Goal: Task Accomplishment & Management: Manage account settings

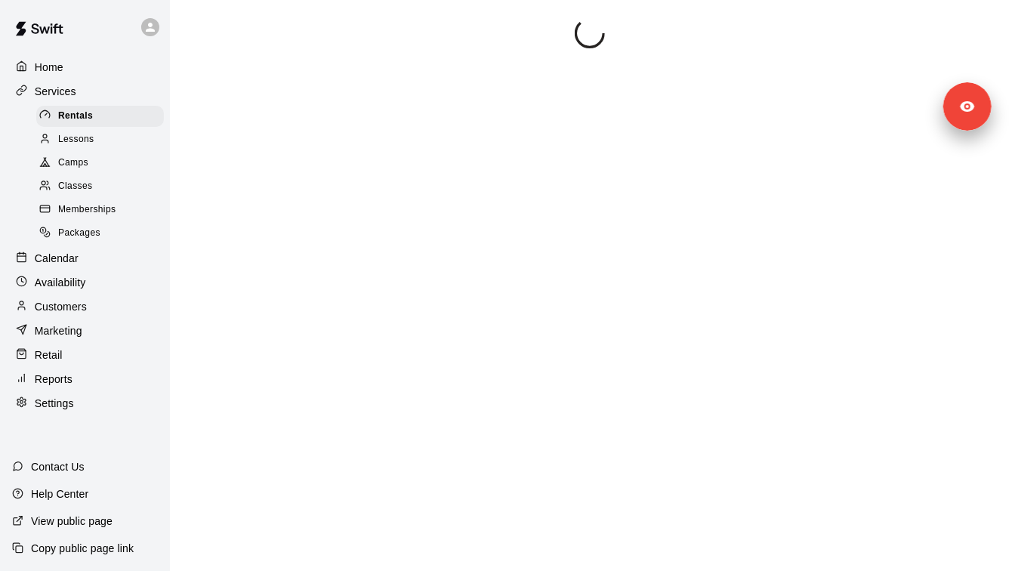
click at [127, 166] on div "Camps" at bounding box center [100, 163] width 128 height 21
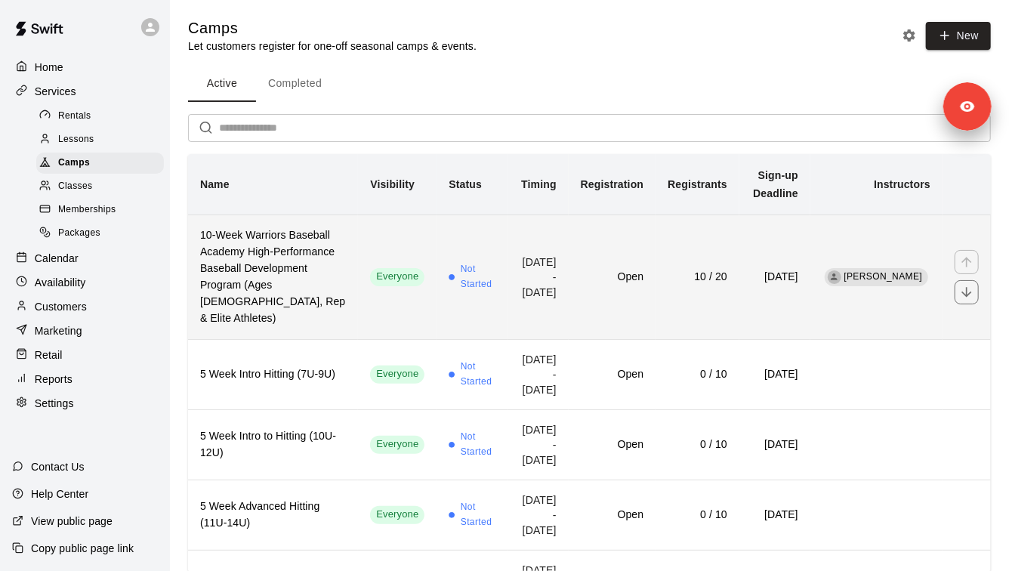
scroll to position [98, 0]
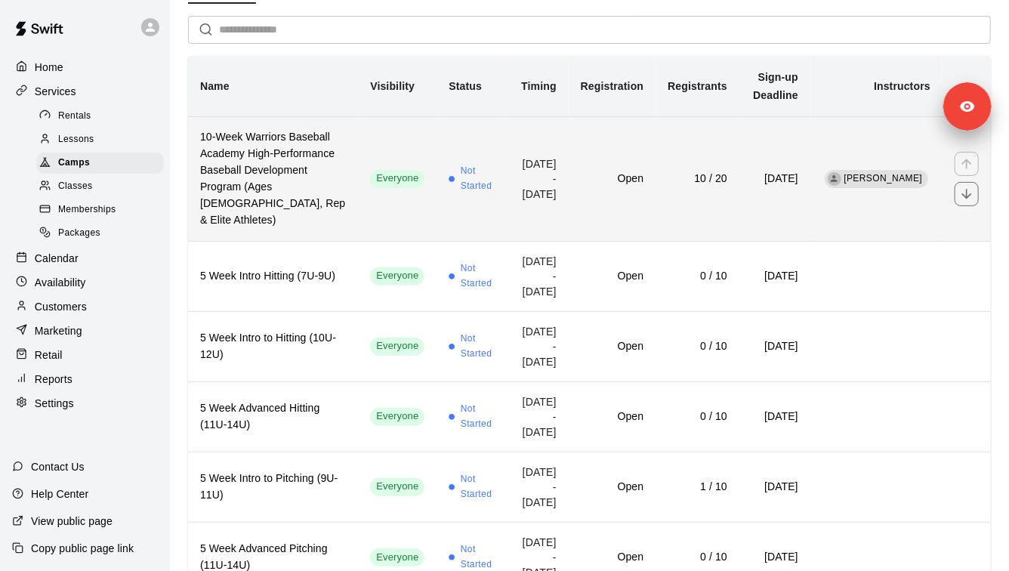
click at [276, 197] on h6 "10-Week Warriors Baseball Academy High-Performance Baseball Development Program…" at bounding box center [273, 179] width 146 height 100
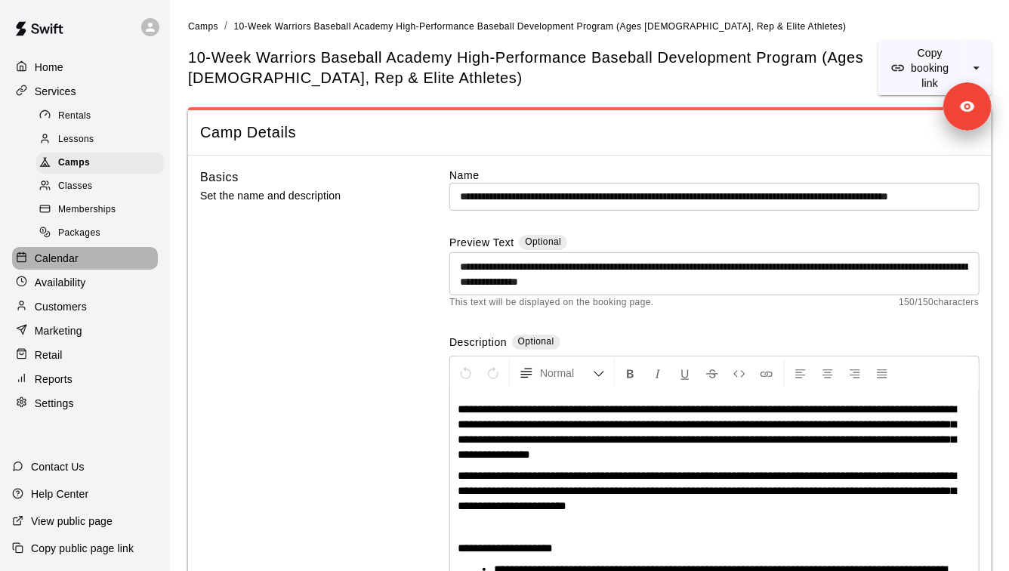
click at [71, 262] on p "Calendar" at bounding box center [57, 258] width 44 height 15
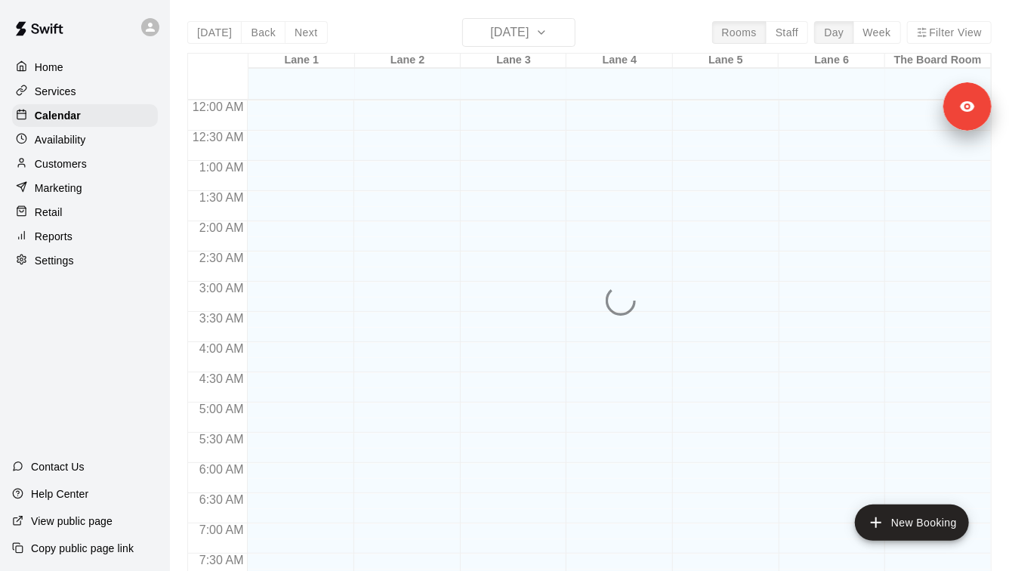
scroll to position [862, 0]
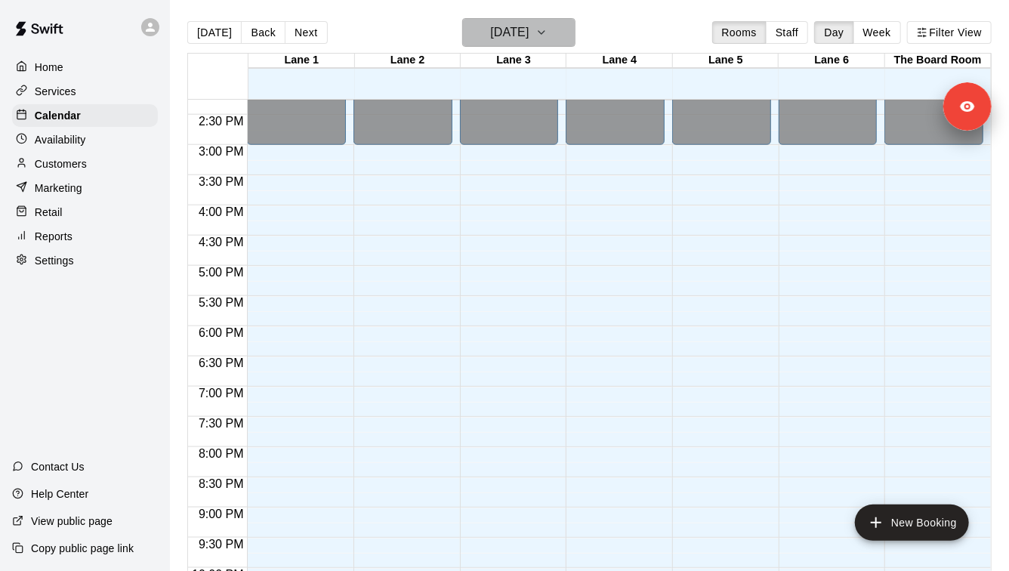
click at [529, 37] on h6 "[DATE]" at bounding box center [509, 32] width 39 height 21
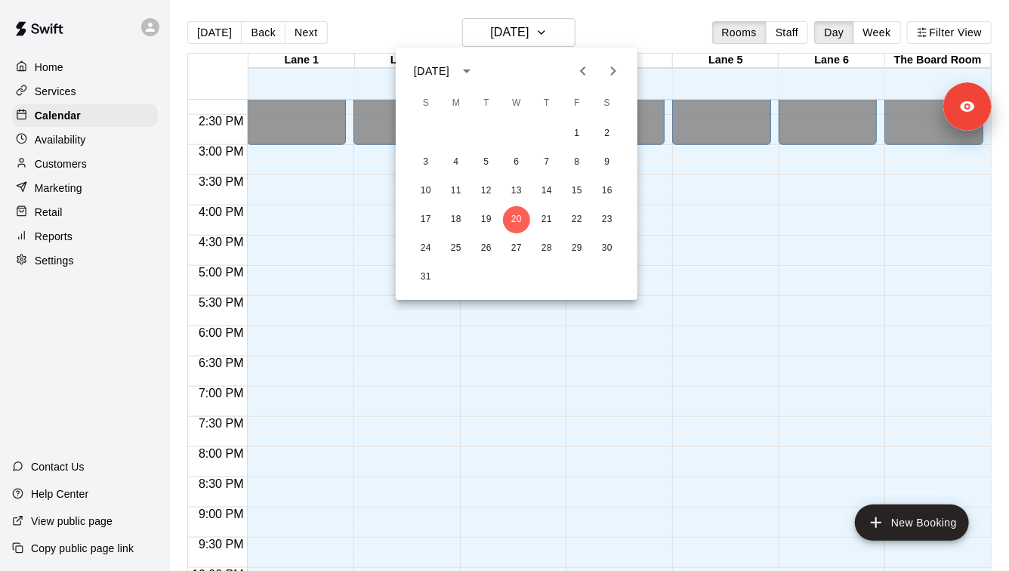
click at [614, 70] on icon "Next month" at bounding box center [613, 70] width 5 height 9
click at [617, 70] on icon "Next month" at bounding box center [613, 71] width 18 height 18
click at [427, 186] on button "12" at bounding box center [426, 191] width 27 height 27
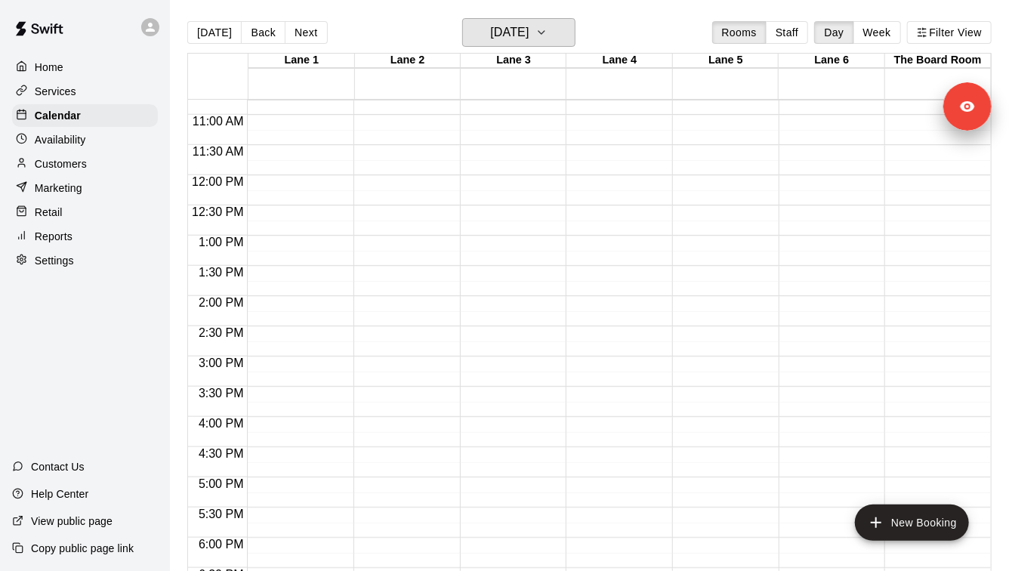
scroll to position [452, 0]
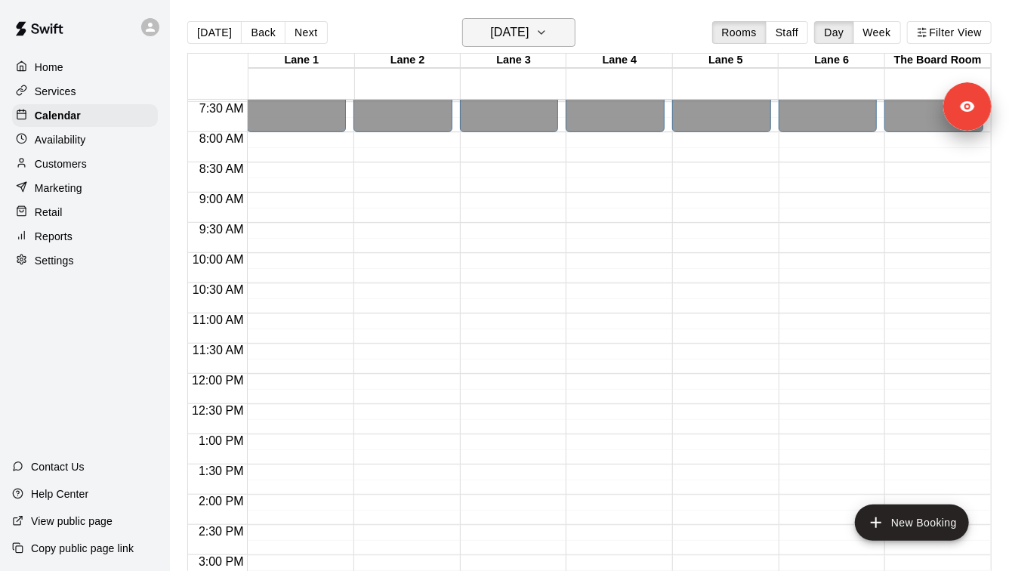
click at [529, 26] on h6 "[DATE]" at bounding box center [509, 32] width 39 height 21
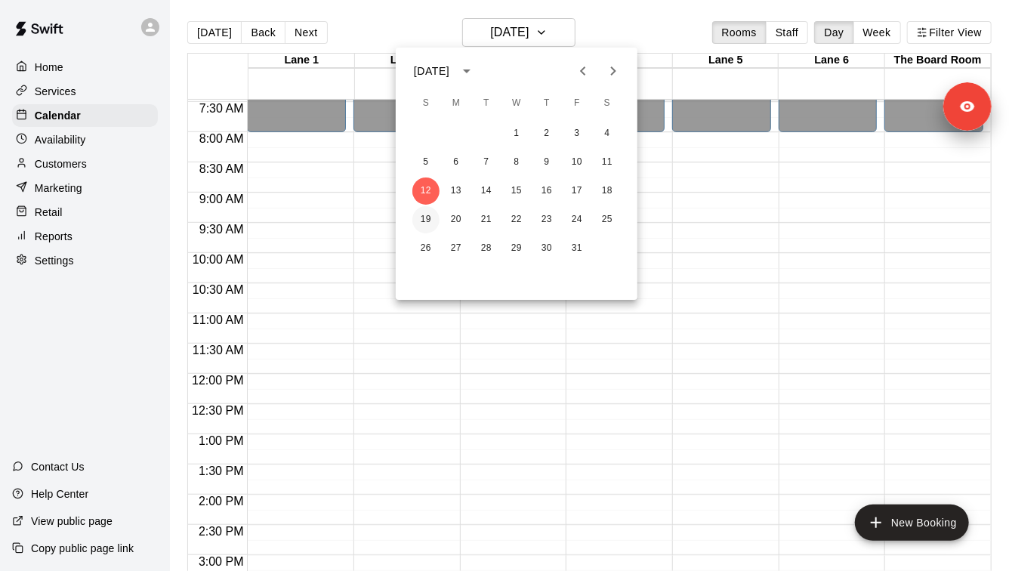
click at [423, 219] on button "19" at bounding box center [426, 219] width 27 height 27
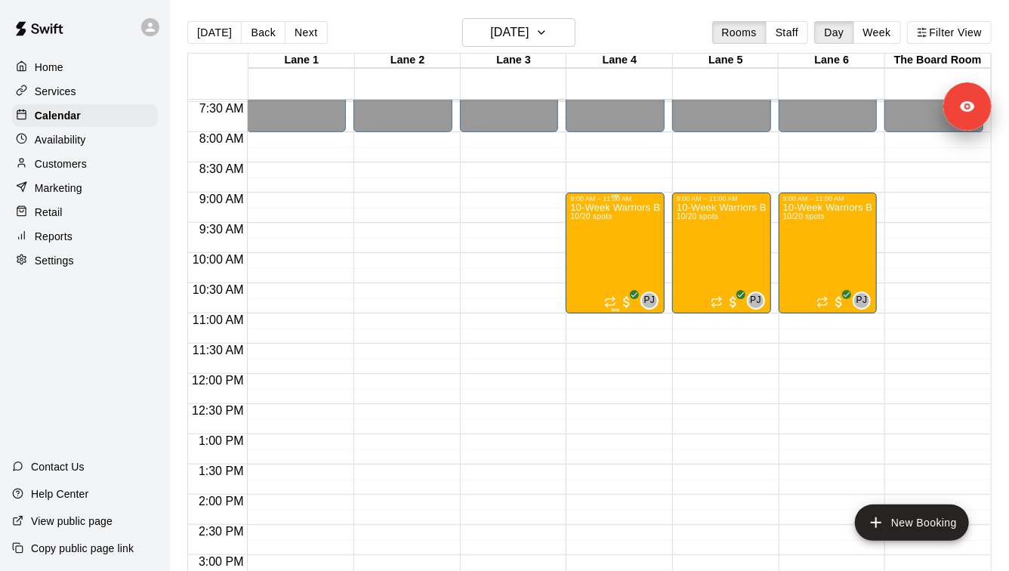
click at [612, 248] on div "10-Week Warriors Baseball Academy High-Performance Baseball Development Program…" at bounding box center [615, 487] width 90 height 571
click at [585, 219] on icon "edit" at bounding box center [587, 218] width 14 height 14
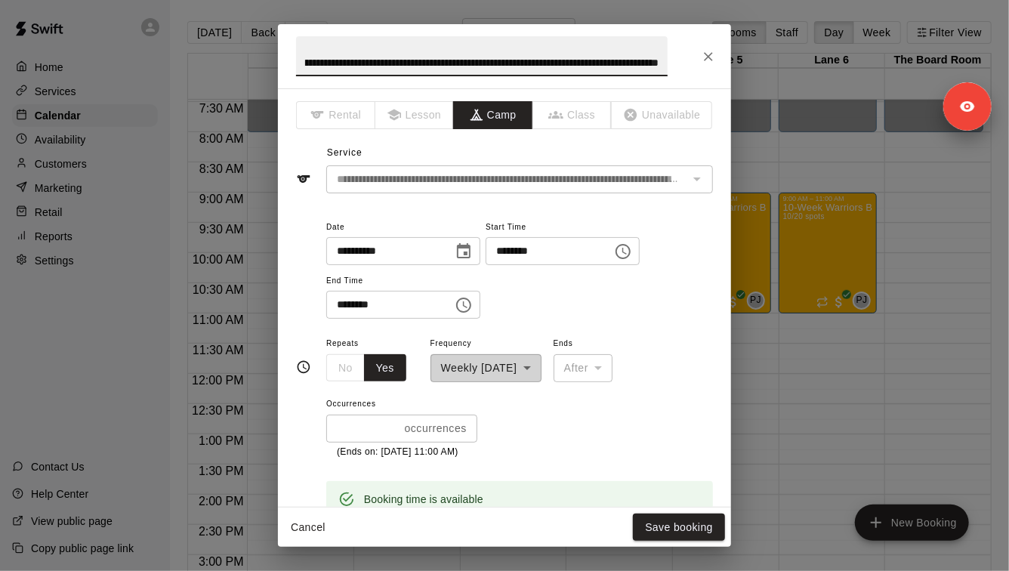
scroll to position [320, 0]
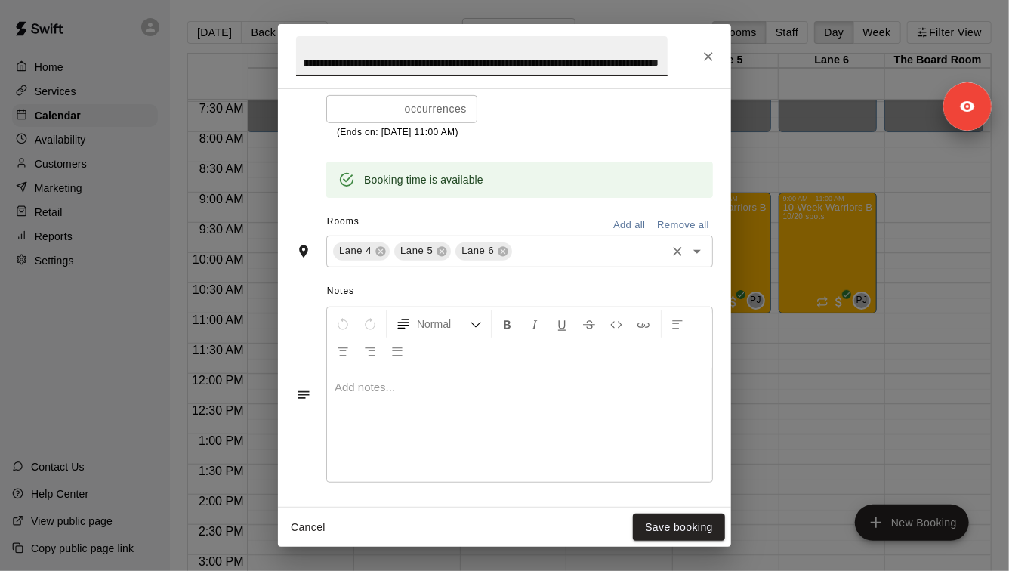
click at [574, 257] on input "text" at bounding box center [590, 251] width 150 height 19
click at [562, 213] on div "Rooms Add all Remove all" at bounding box center [504, 223] width 417 height 26
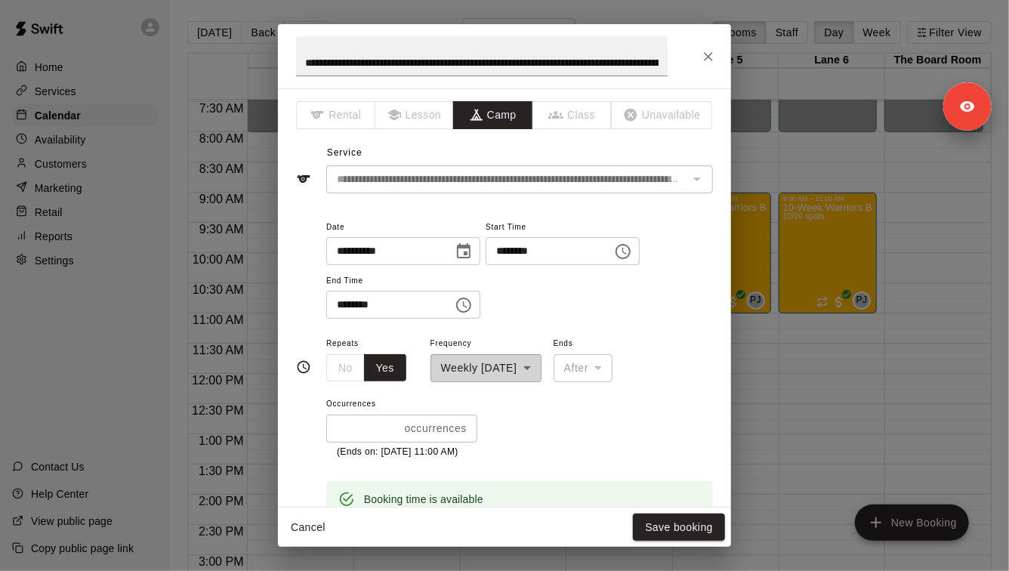
scroll to position [221, 0]
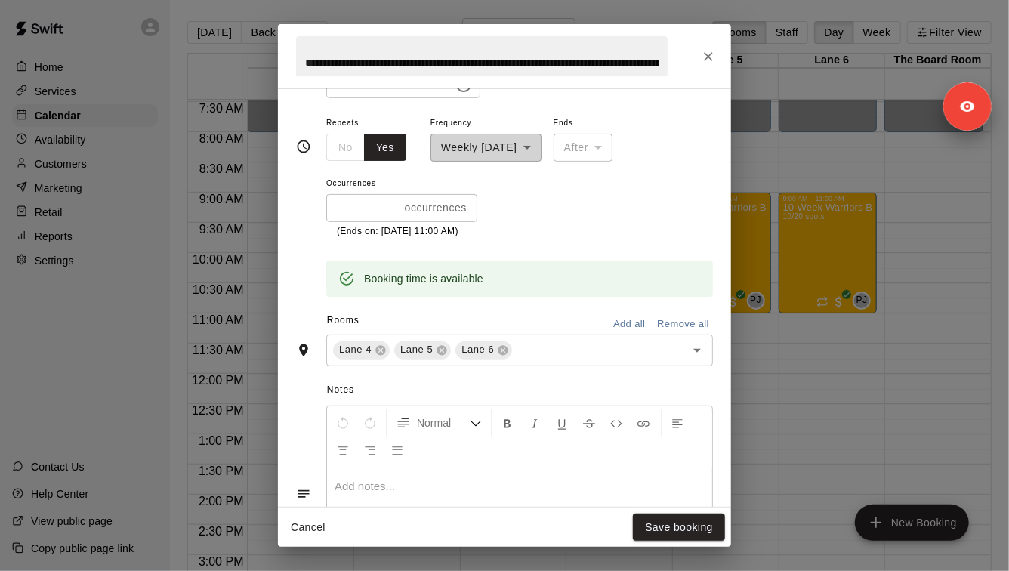
click at [711, 66] on button "Close" at bounding box center [708, 56] width 27 height 27
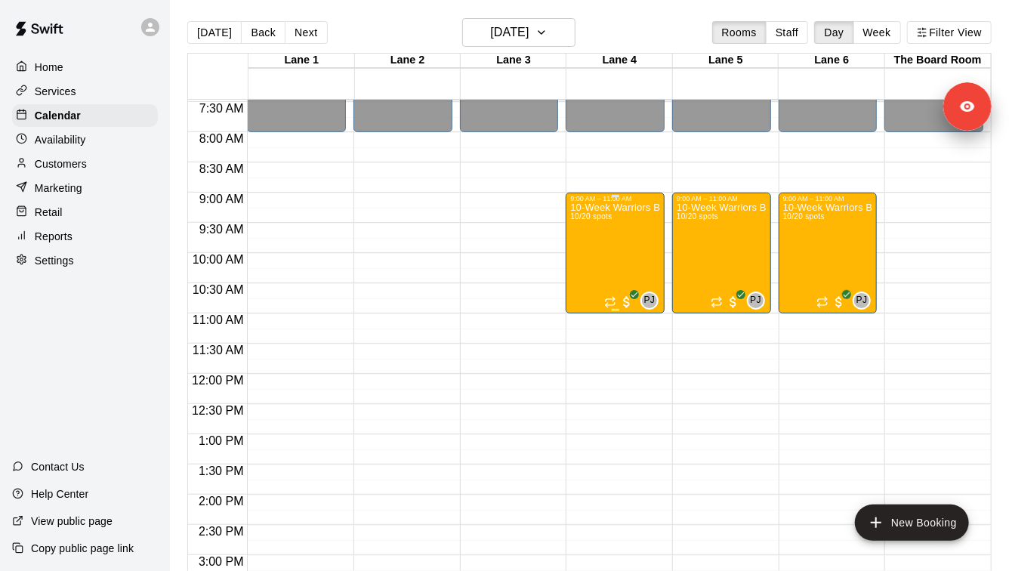
click at [617, 231] on div "10-Week Warriors Baseball Academy High-Performance Baseball Development Program…" at bounding box center [615, 487] width 90 height 571
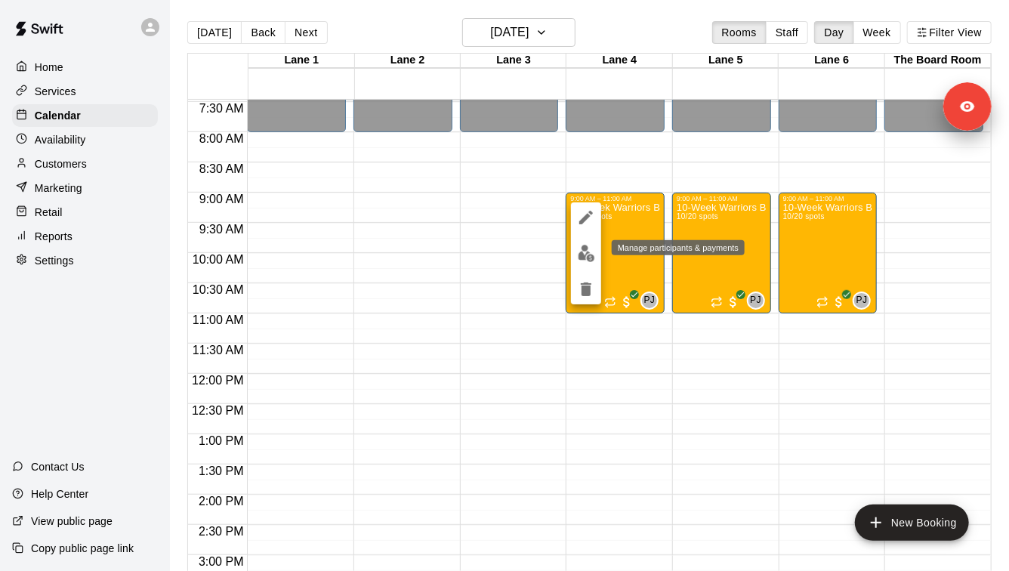
click at [583, 260] on img "edit" at bounding box center [586, 253] width 17 height 17
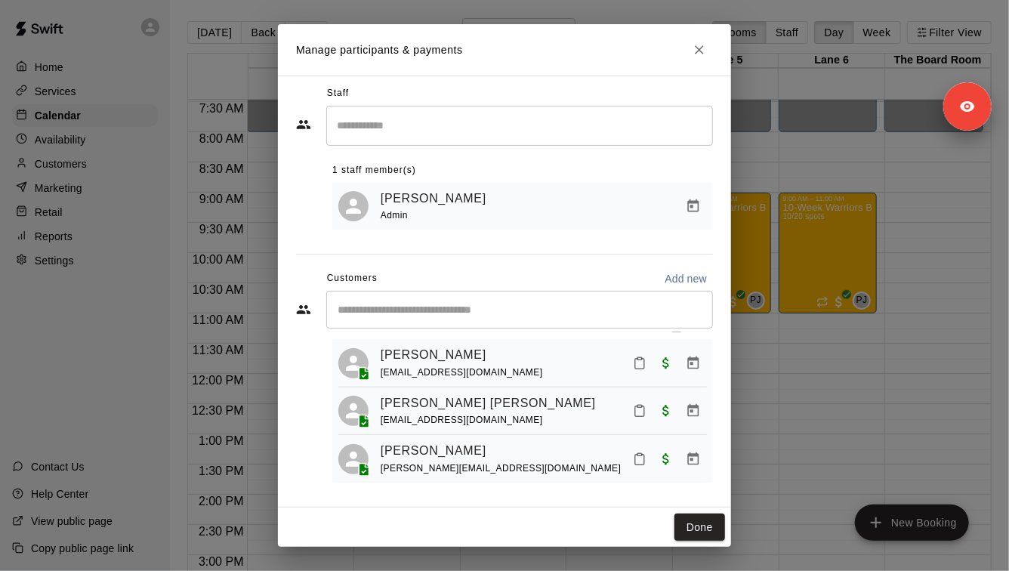
scroll to position [0, 0]
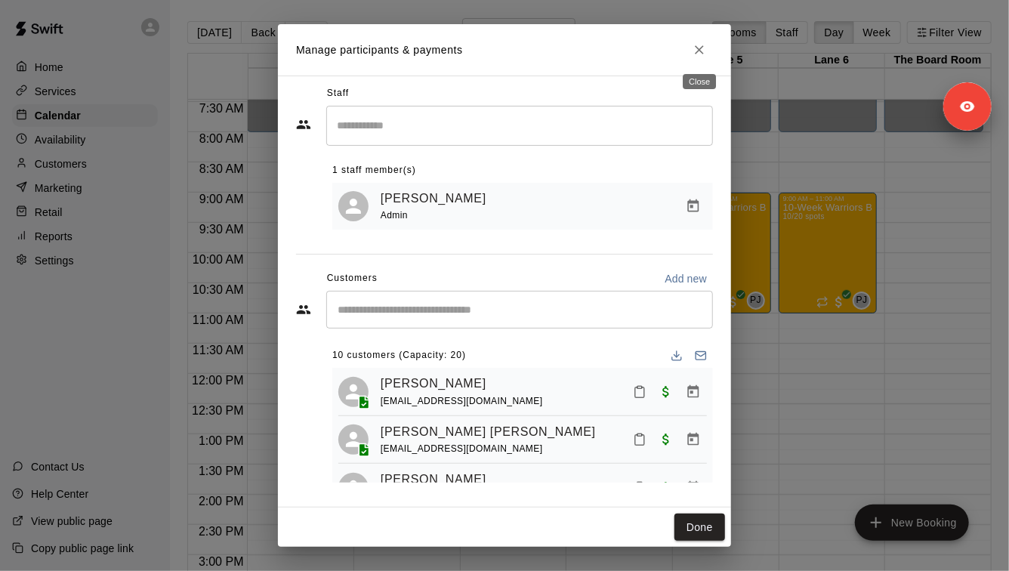
click at [701, 57] on button "Close" at bounding box center [699, 49] width 27 height 27
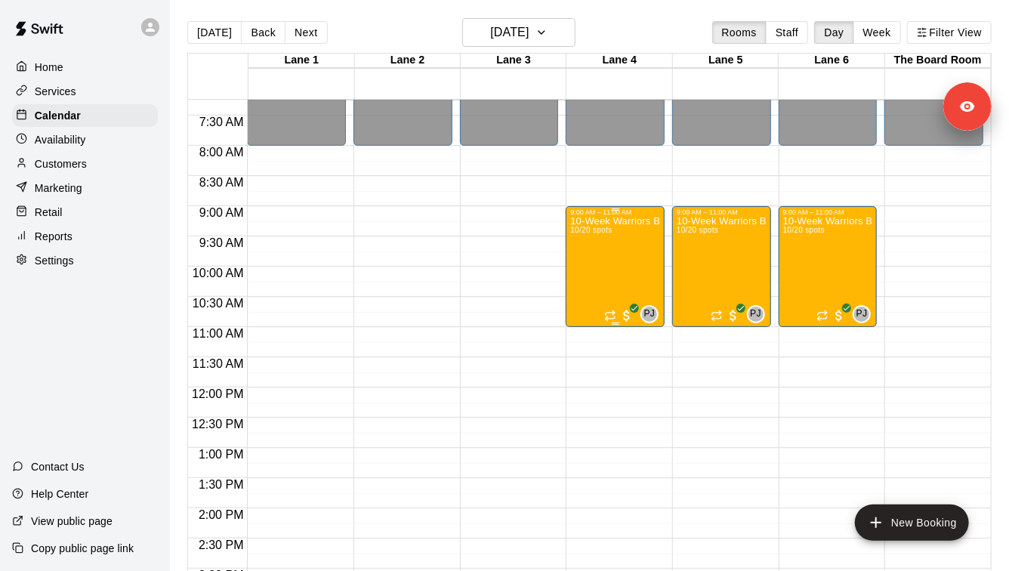
scroll to position [439, 0]
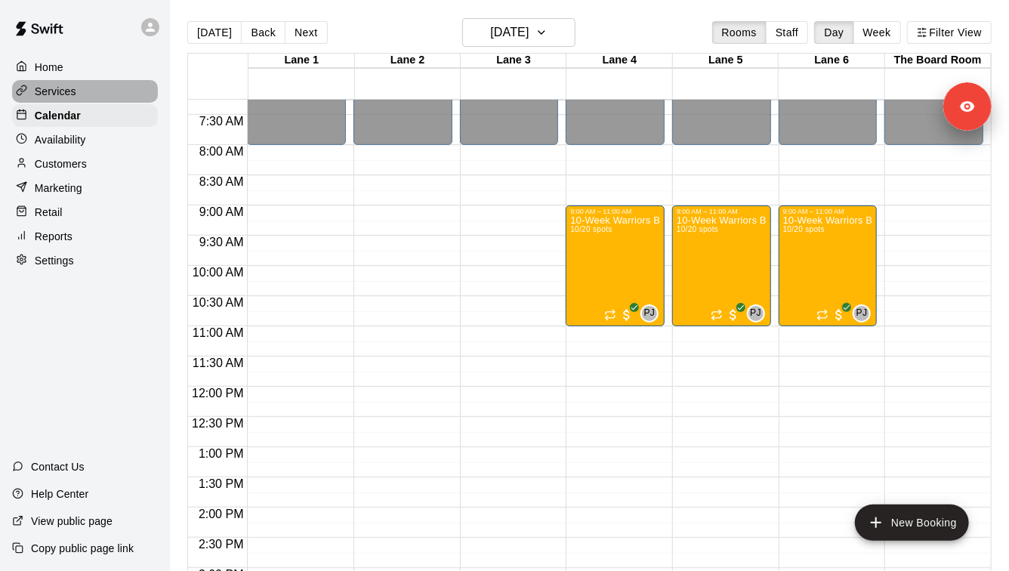
click at [104, 100] on div "Services" at bounding box center [85, 91] width 146 height 23
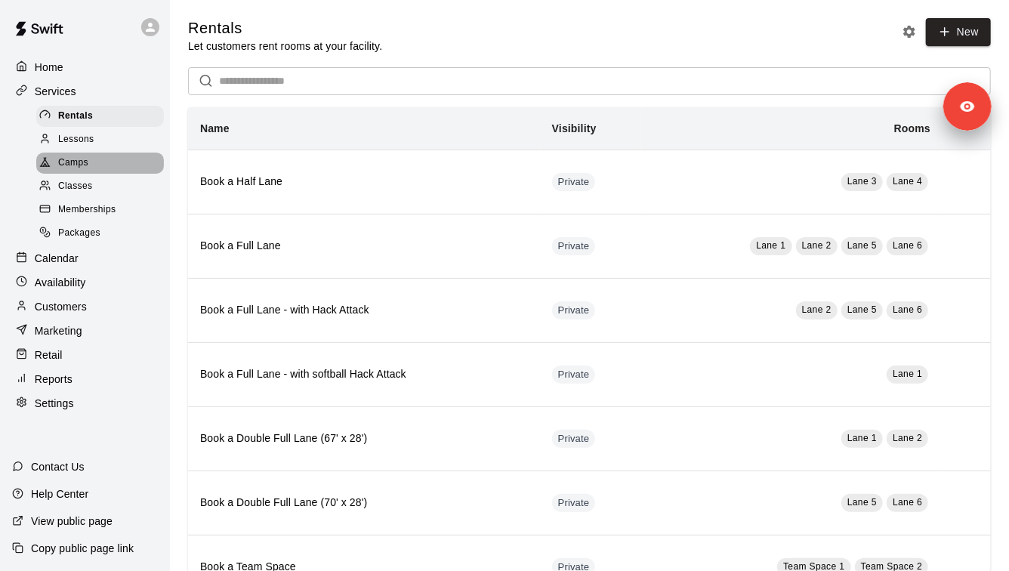
click at [108, 170] on div "Camps" at bounding box center [100, 163] width 128 height 21
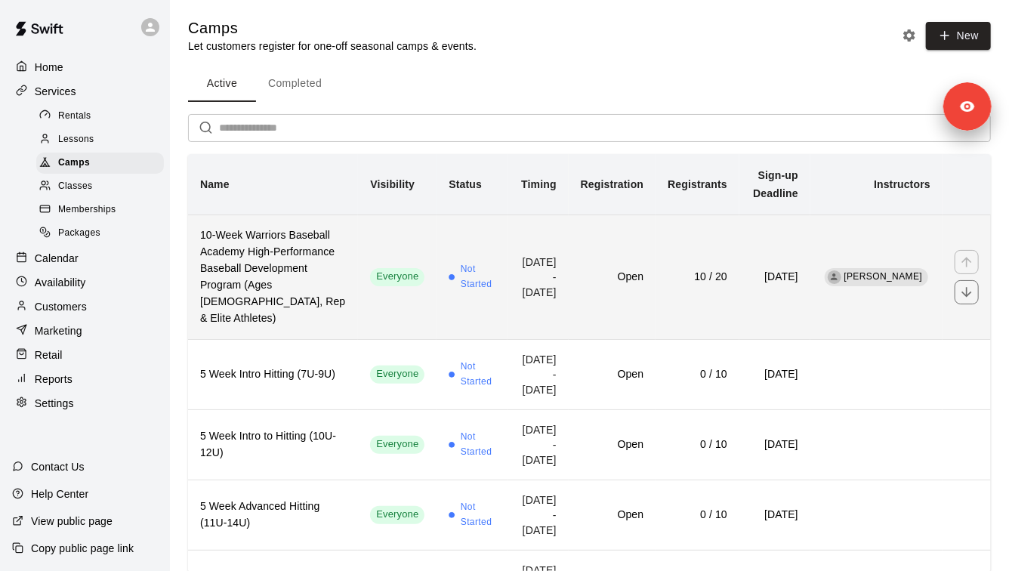
scroll to position [20, 0]
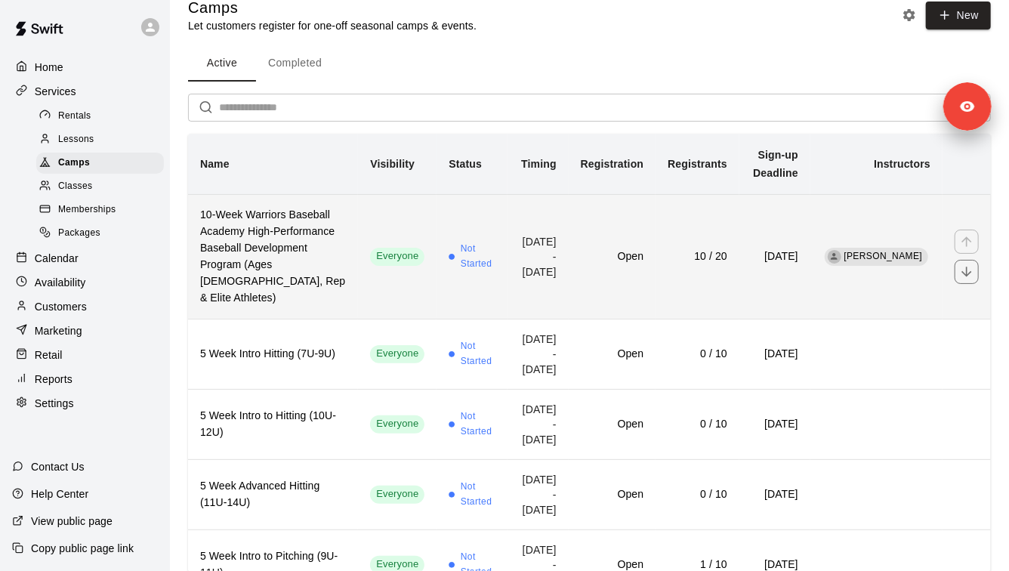
click at [508, 283] on td "[DATE] - [DATE]" at bounding box center [538, 256] width 61 height 125
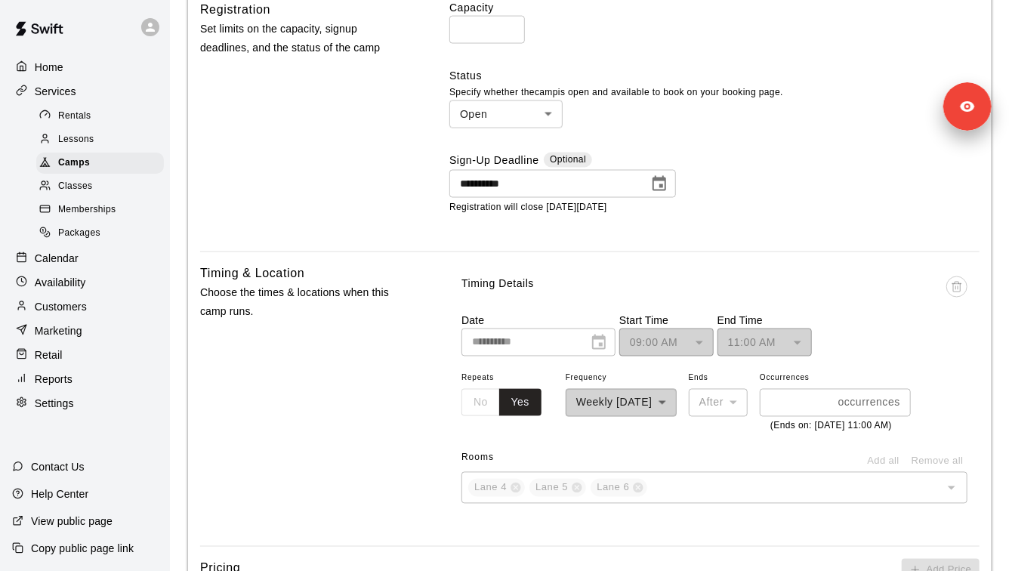
scroll to position [1124, 0]
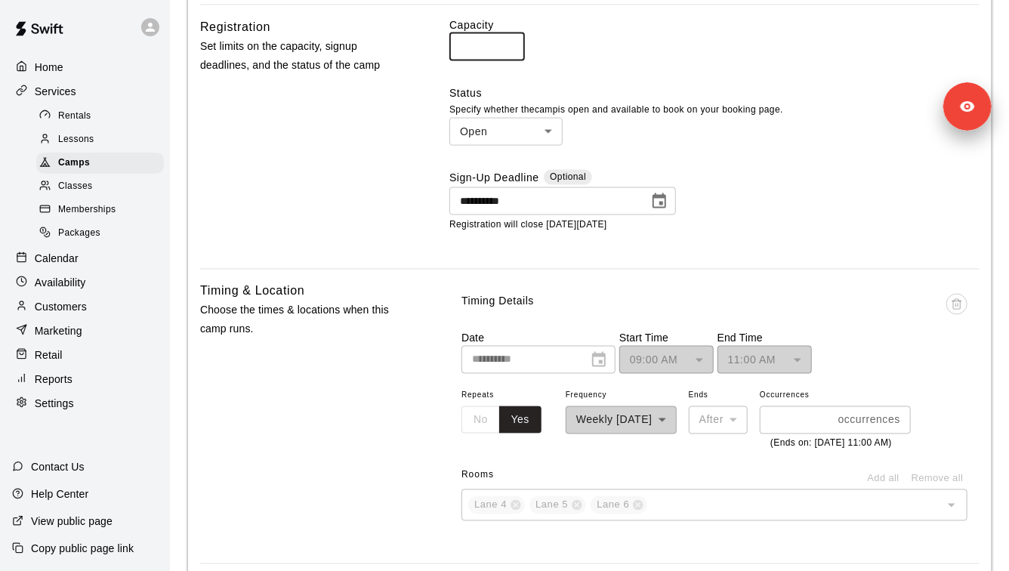
click at [486, 60] on input "**" at bounding box center [488, 47] width 76 height 28
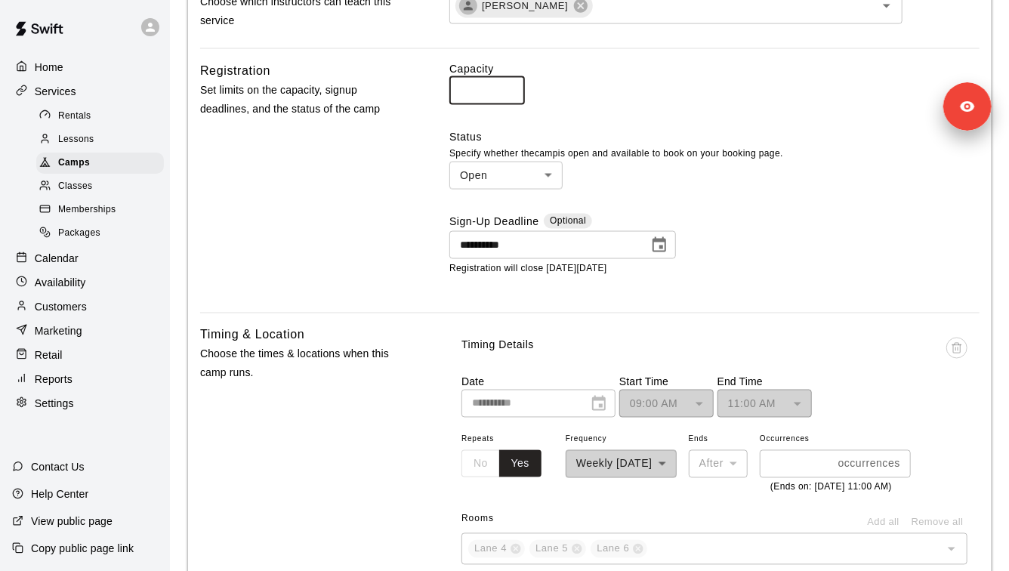
click at [473, 91] on input "**" at bounding box center [488, 91] width 76 height 28
click at [493, 100] on input "**" at bounding box center [488, 91] width 76 height 28
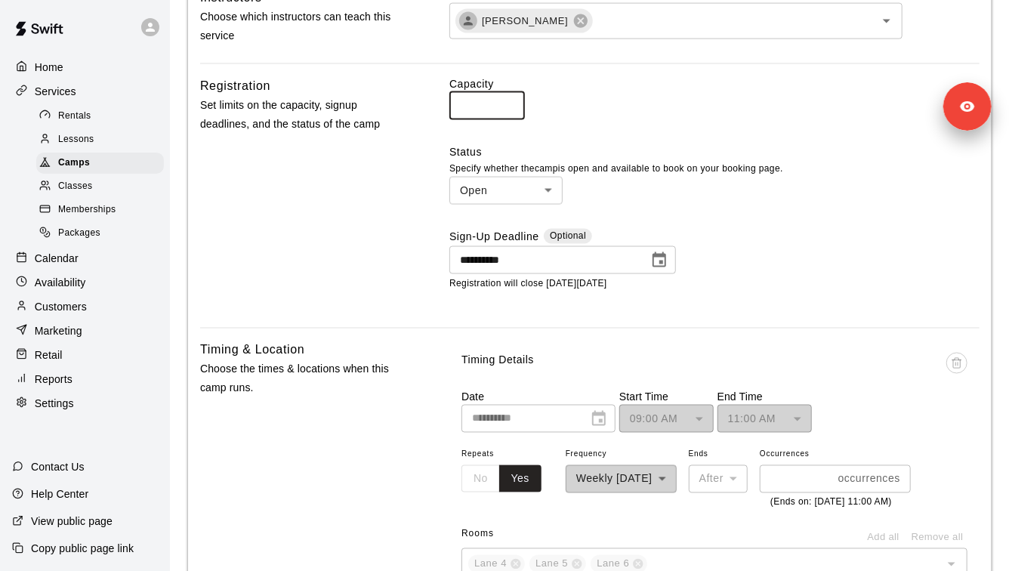
scroll to position [1064, 0]
drag, startPoint x: 480, startPoint y: 125, endPoint x: 450, endPoint y: 105, distance: 35.8
click at [450, 105] on div "Capacity ** ​" at bounding box center [715, 99] width 530 height 43
click at [508, 154] on div "**********" at bounding box center [715, 198] width 530 height 240
click at [483, 122] on input "**" at bounding box center [488, 108] width 76 height 28
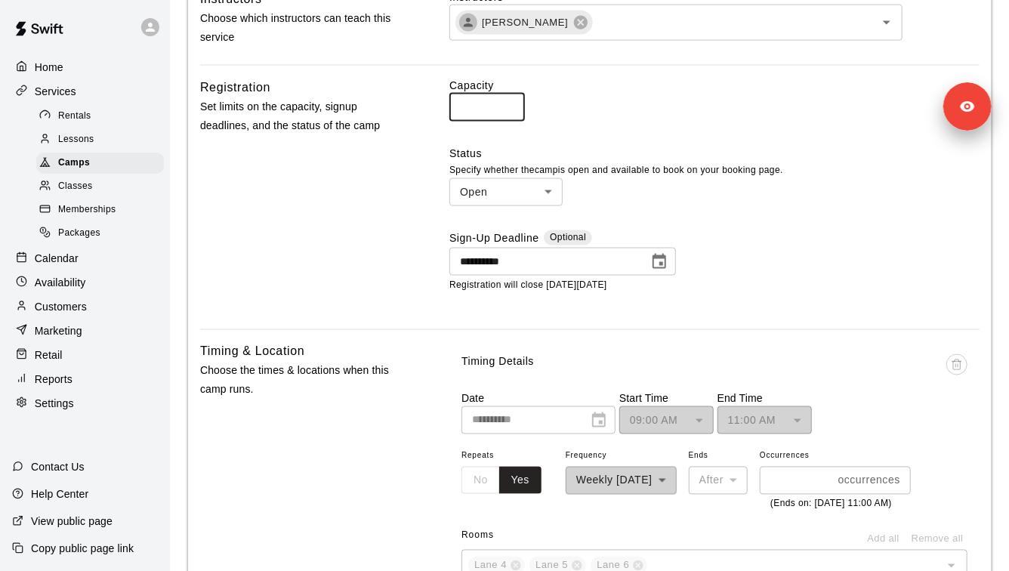
click at [521, 150] on div "**********" at bounding box center [715, 198] width 530 height 240
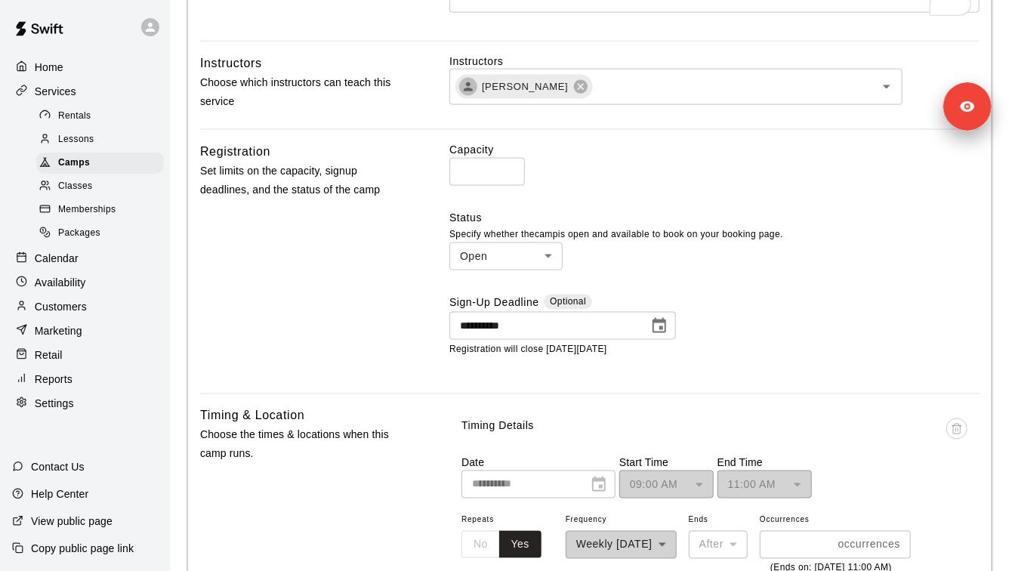
scroll to position [994, 0]
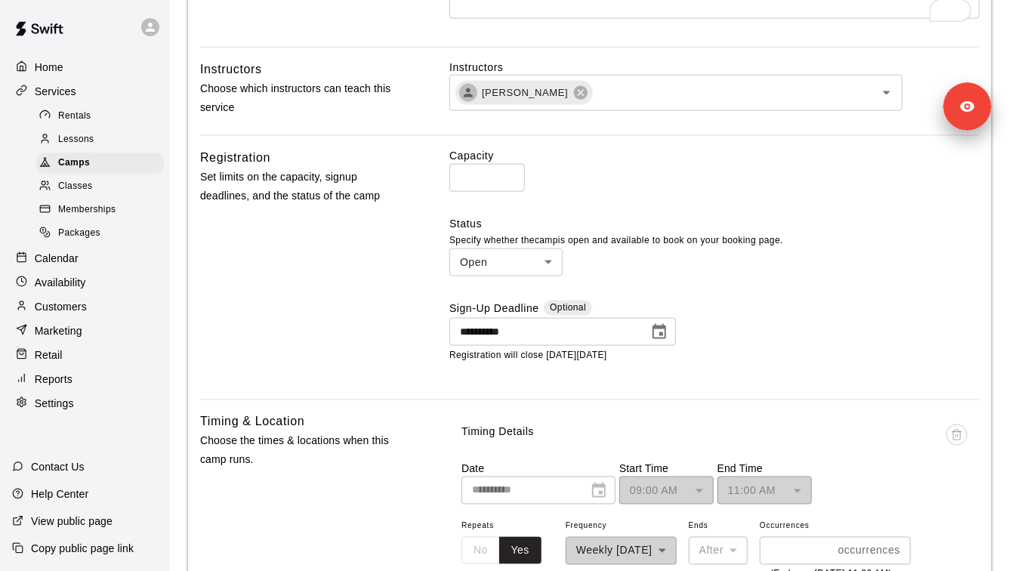
click at [482, 192] on input "**" at bounding box center [488, 178] width 76 height 28
type input "*"
type input "**"
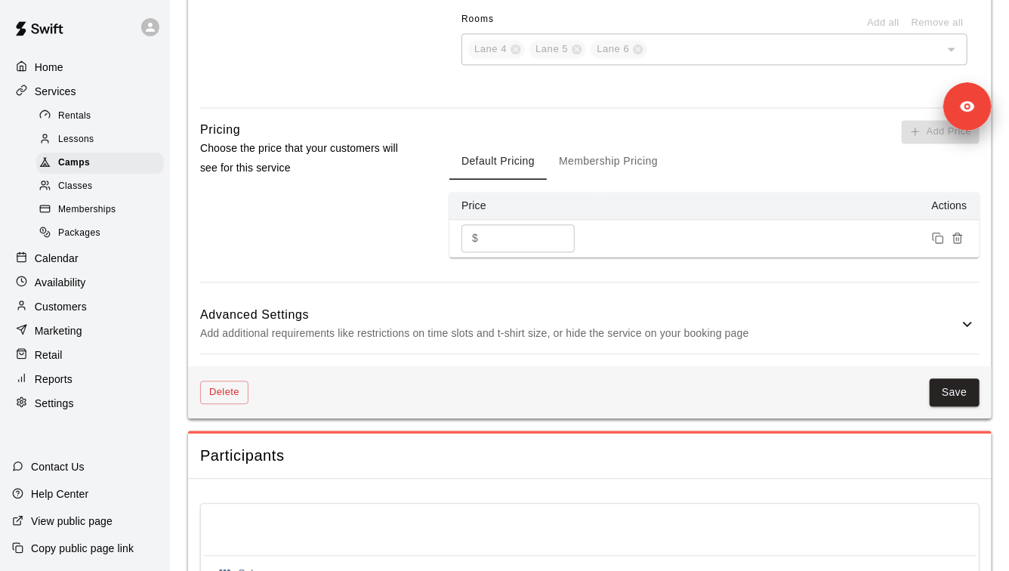
scroll to position [1672, 0]
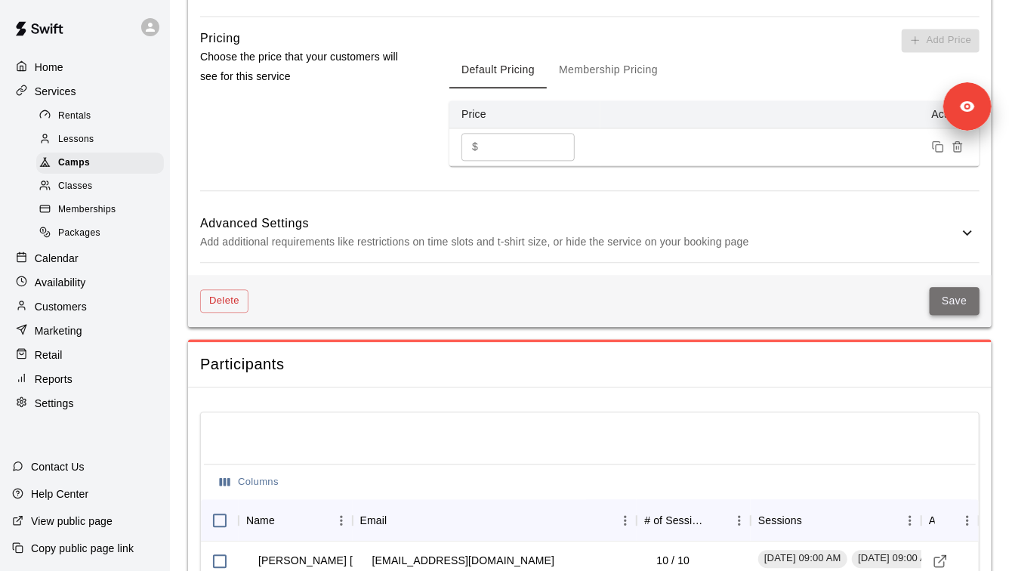
click at [952, 315] on button "Save" at bounding box center [955, 301] width 50 height 28
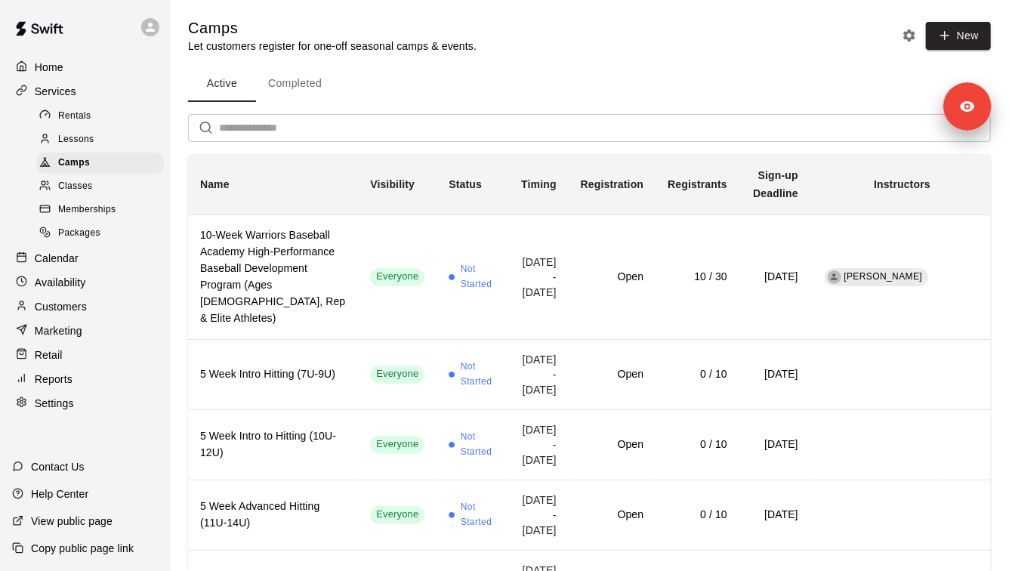
click at [122, 255] on div "Calendar" at bounding box center [85, 258] width 146 height 23
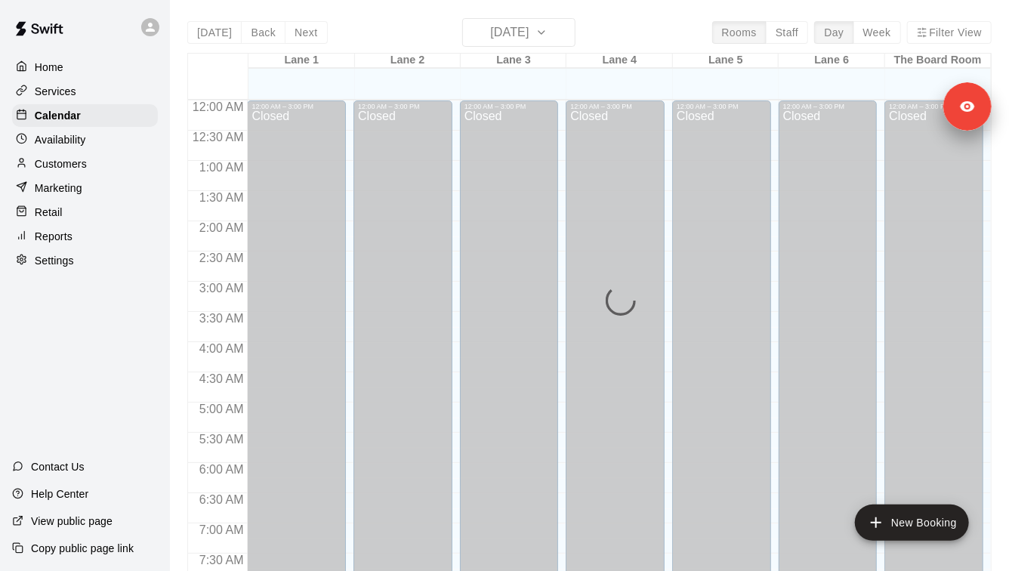
scroll to position [864, 0]
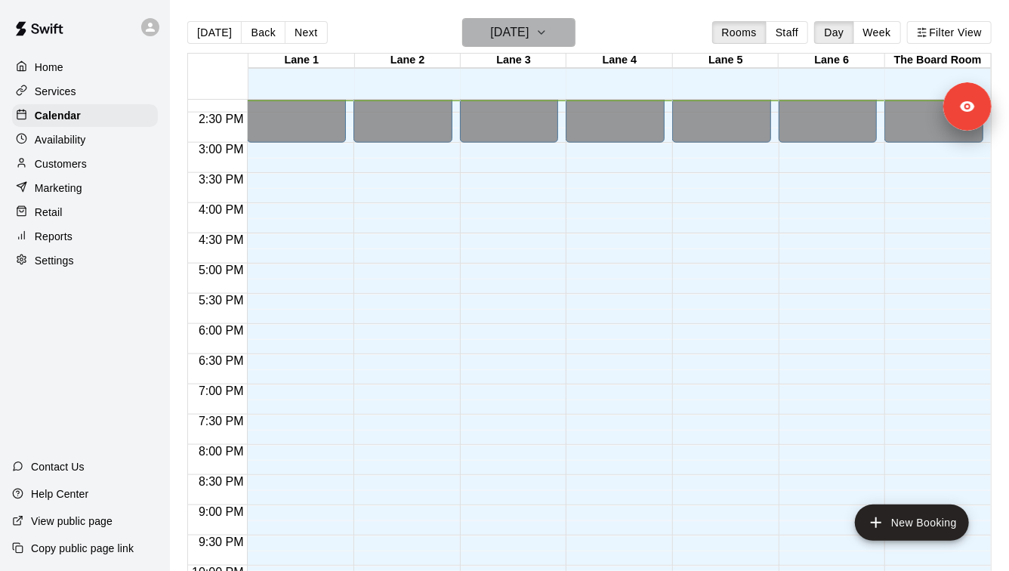
click at [545, 34] on icon "button" at bounding box center [542, 32] width 6 height 3
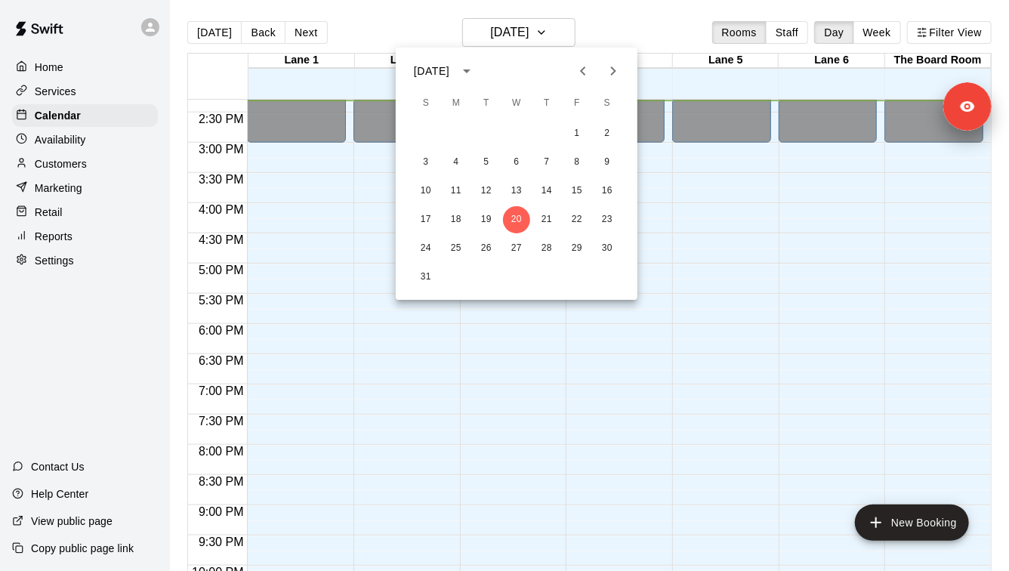
click at [619, 73] on icon "Next month" at bounding box center [613, 71] width 18 height 18
click at [610, 73] on icon "Next month" at bounding box center [613, 71] width 18 height 18
click at [423, 225] on button "19" at bounding box center [426, 219] width 27 height 27
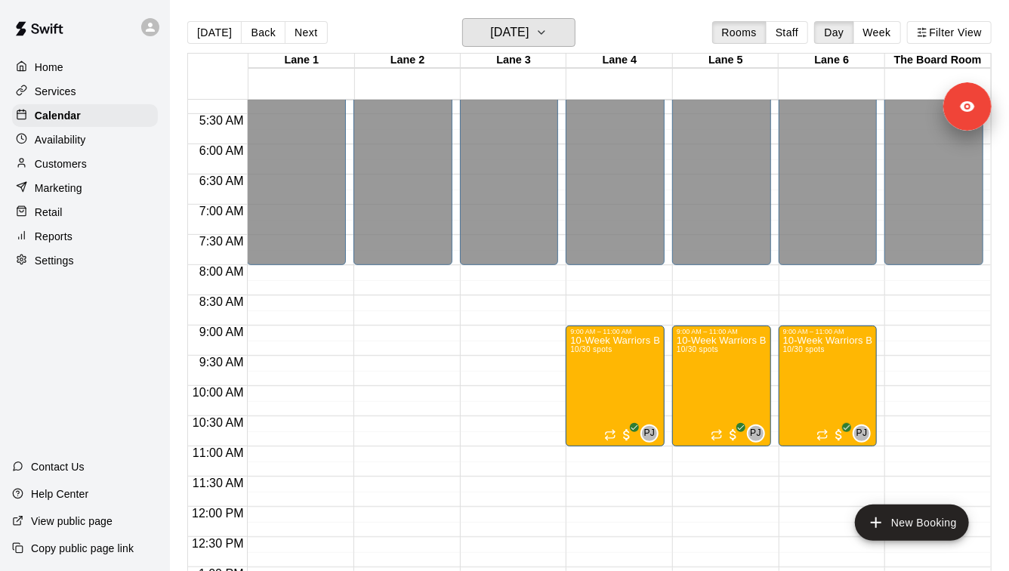
scroll to position [385, 0]
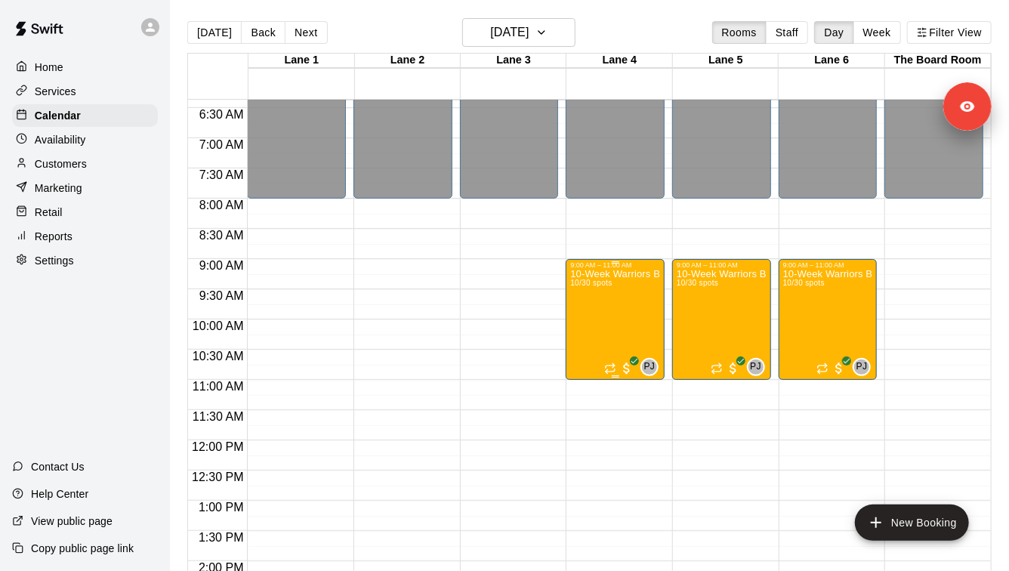
click at [633, 300] on div "10-Week Warriors Baseball Academy High-Performance Baseball Development Program…" at bounding box center [615, 554] width 90 height 571
click at [580, 289] on icon "edit" at bounding box center [587, 284] width 14 height 14
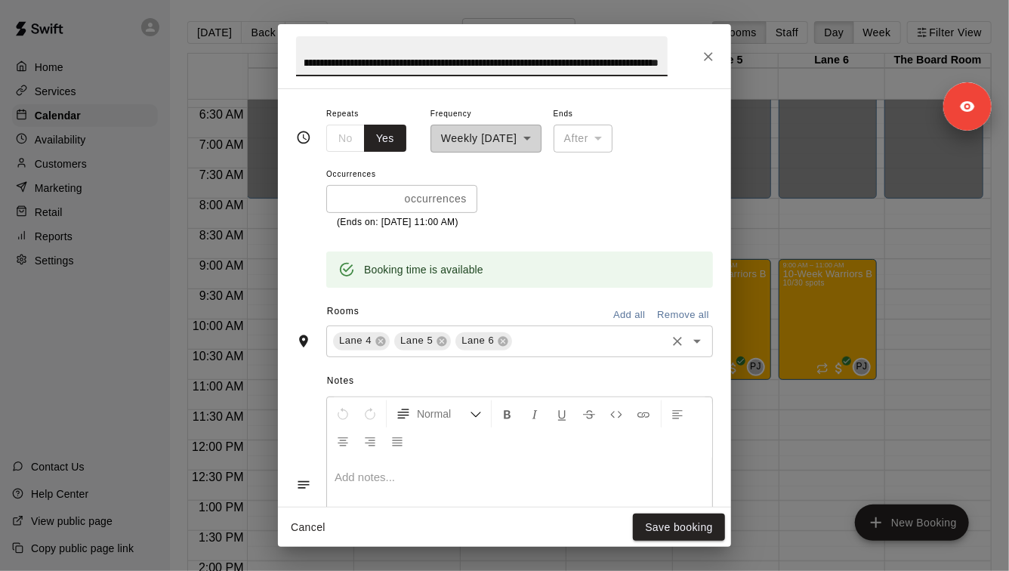
scroll to position [236, 0]
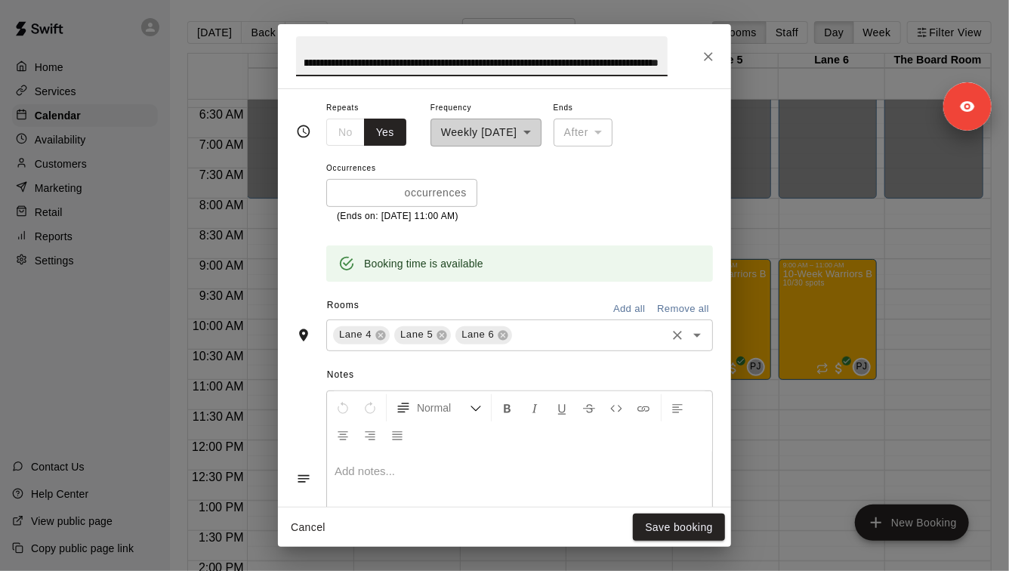
click at [587, 335] on input "text" at bounding box center [590, 335] width 150 height 19
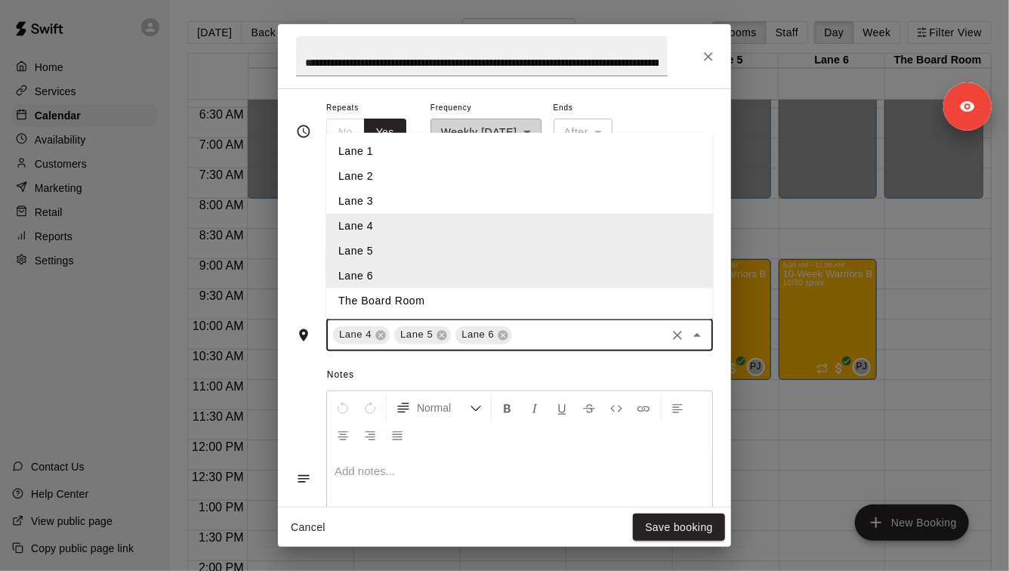
scroll to position [231, 0]
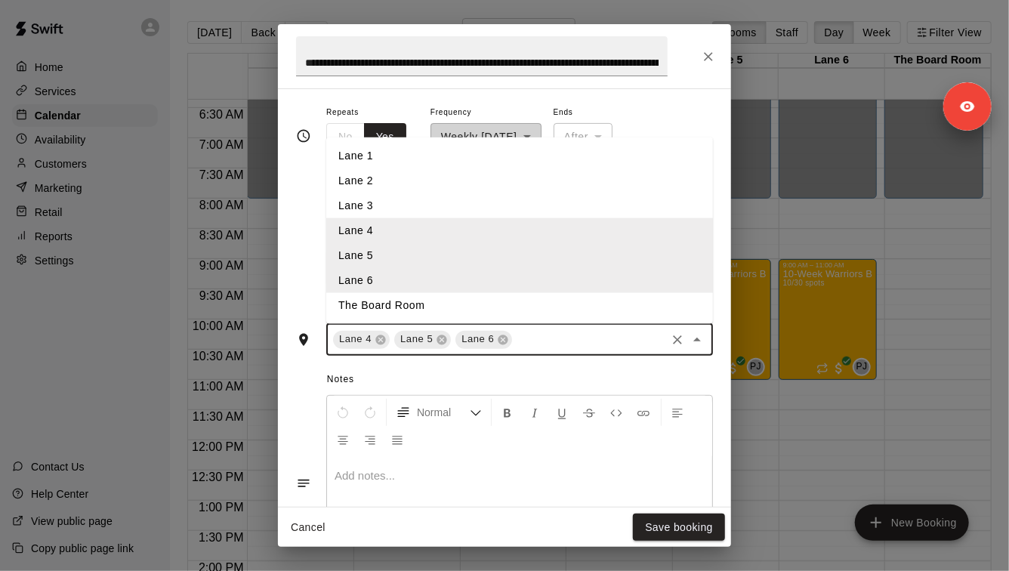
click at [562, 175] on li "Lane 2" at bounding box center [519, 180] width 387 height 25
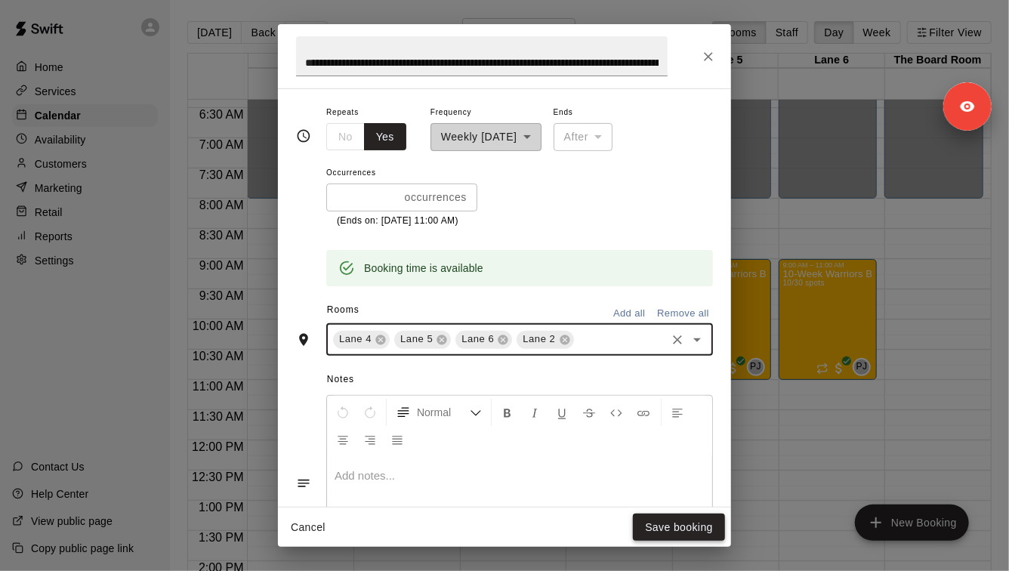
click at [673, 522] on button "Save booking" at bounding box center [679, 528] width 92 height 28
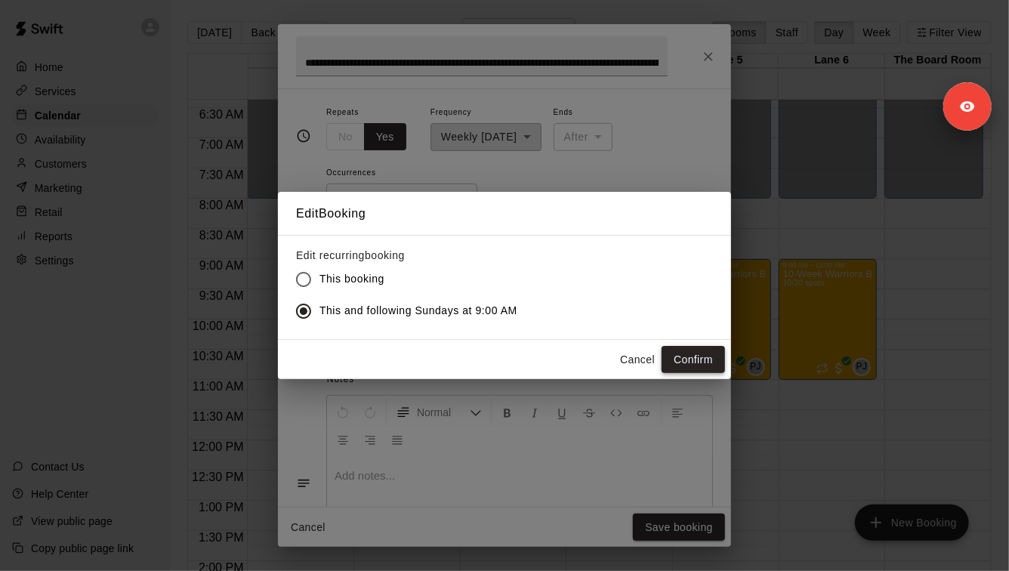
click at [706, 366] on button "Confirm" at bounding box center [693, 360] width 63 height 28
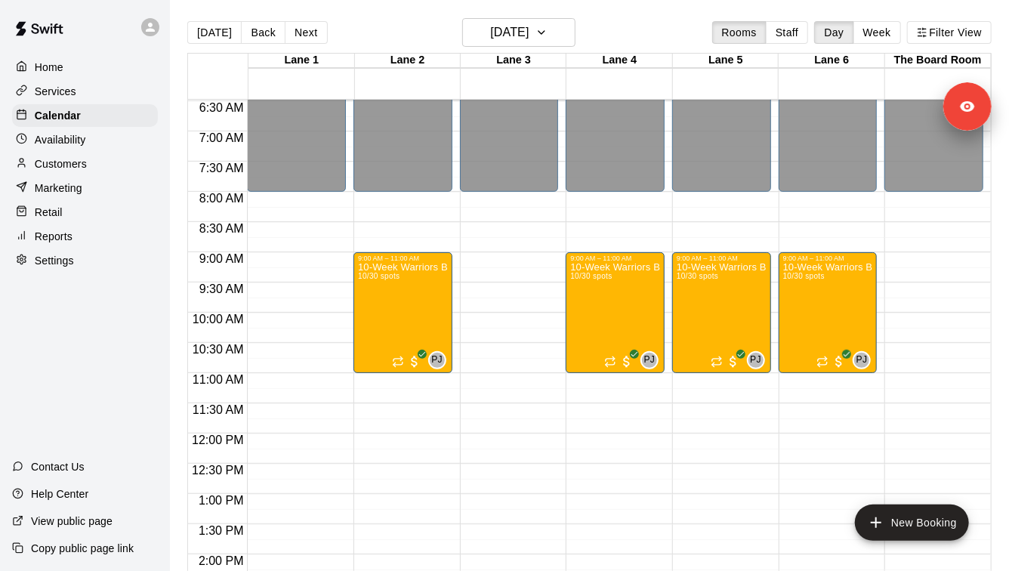
scroll to position [357, 0]
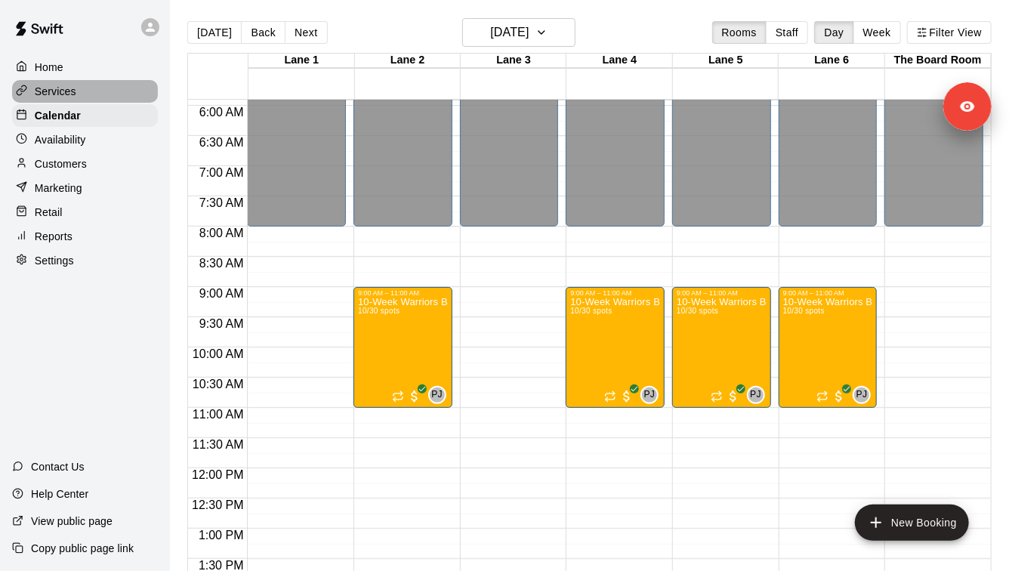
click at [105, 101] on div "Services" at bounding box center [85, 91] width 146 height 23
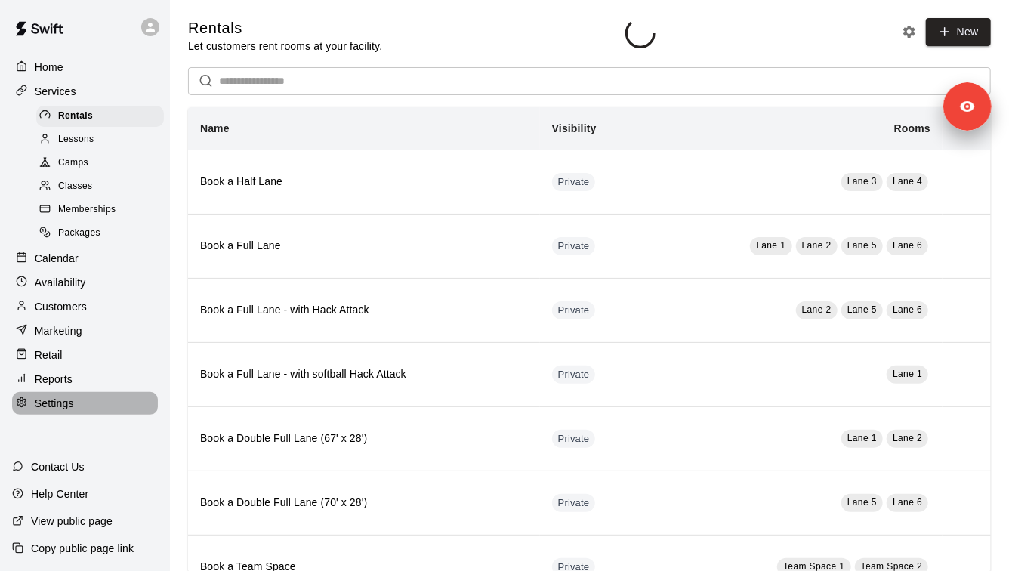
click at [85, 397] on div "Settings" at bounding box center [85, 403] width 146 height 23
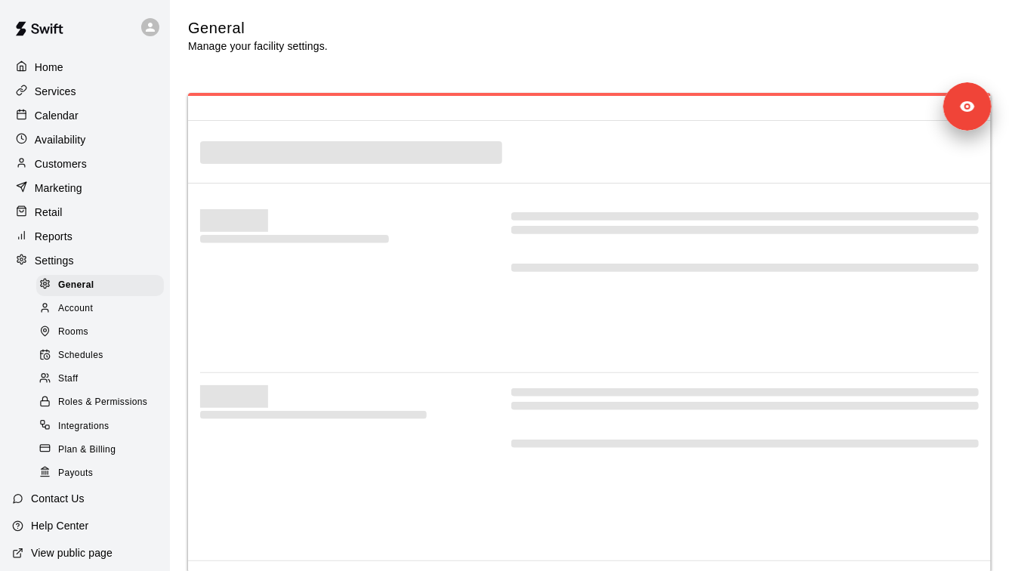
select select "**"
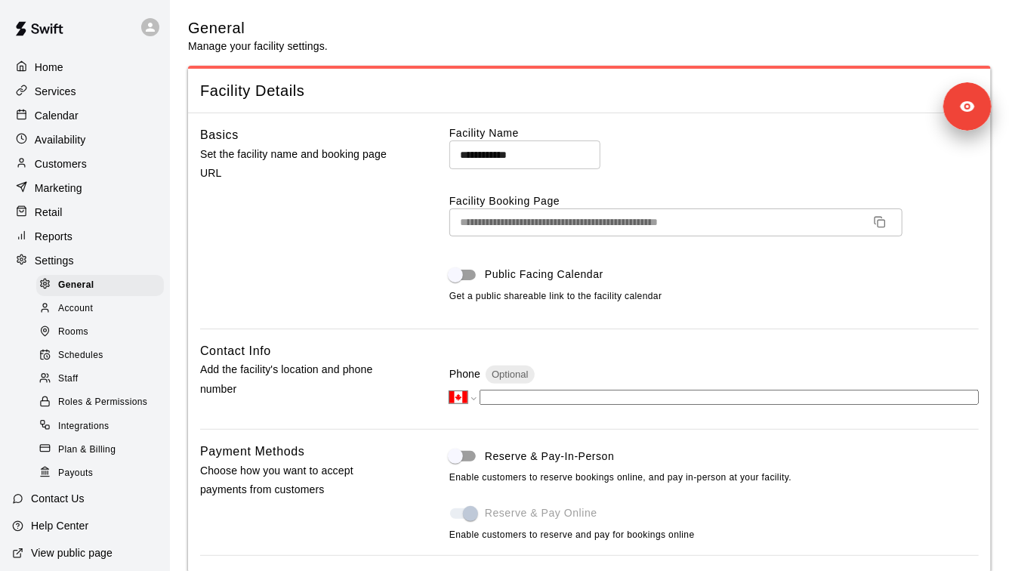
scroll to position [2966, 0]
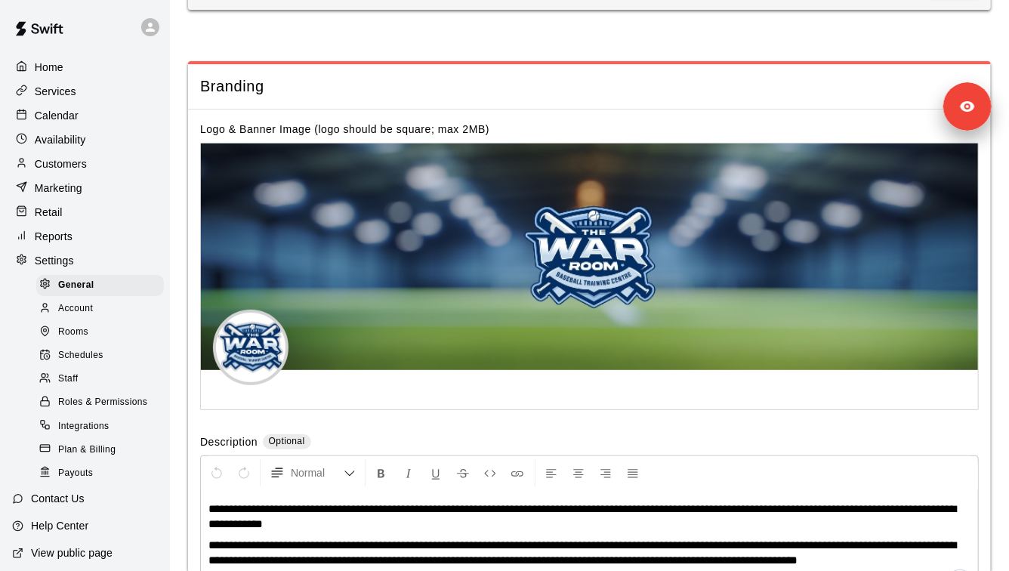
click at [95, 354] on span "Schedules" at bounding box center [80, 355] width 45 height 15
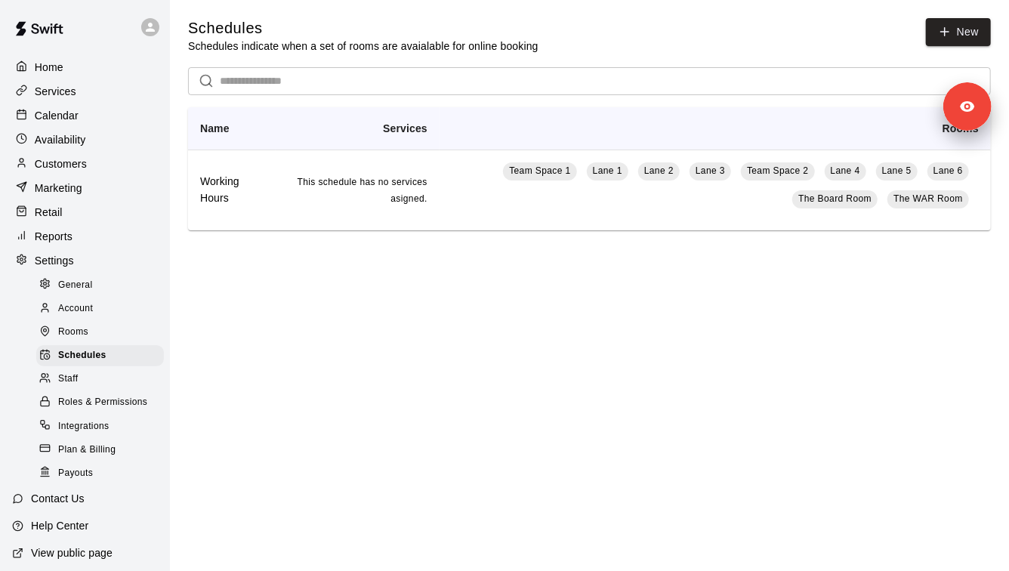
click at [57, 99] on div "Services" at bounding box center [85, 91] width 146 height 23
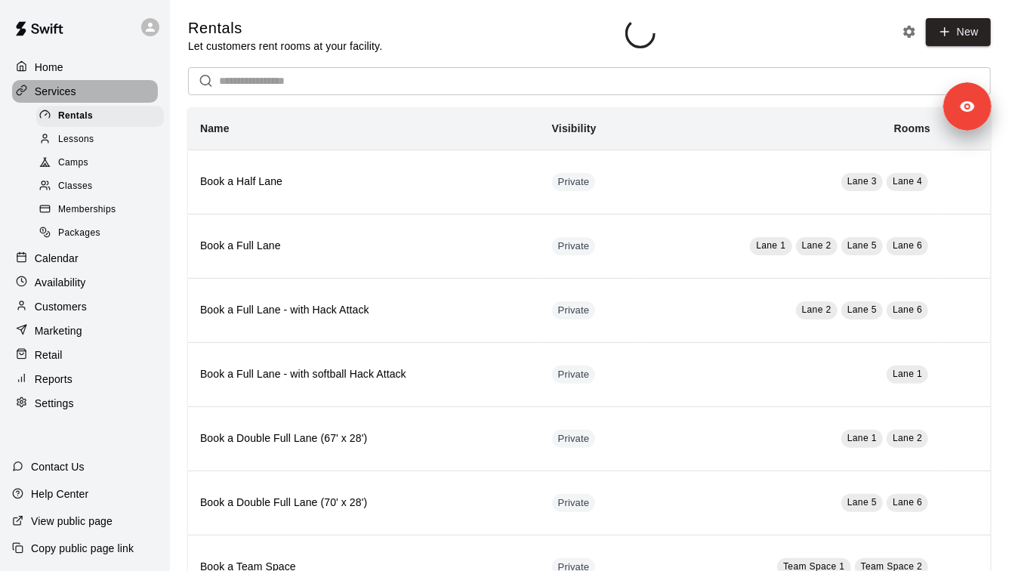
click at [57, 99] on div "Services" at bounding box center [85, 91] width 146 height 23
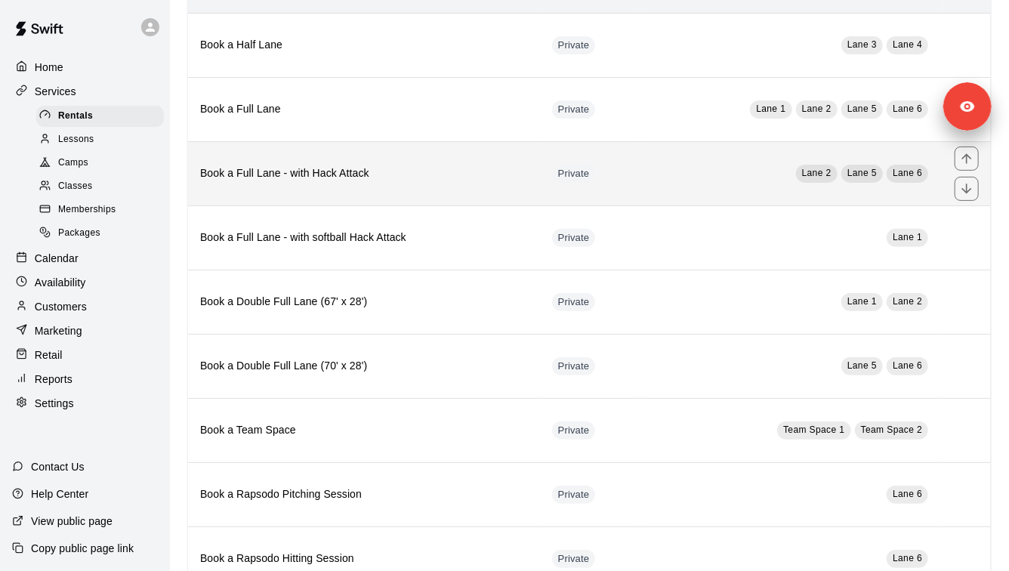
scroll to position [30, 0]
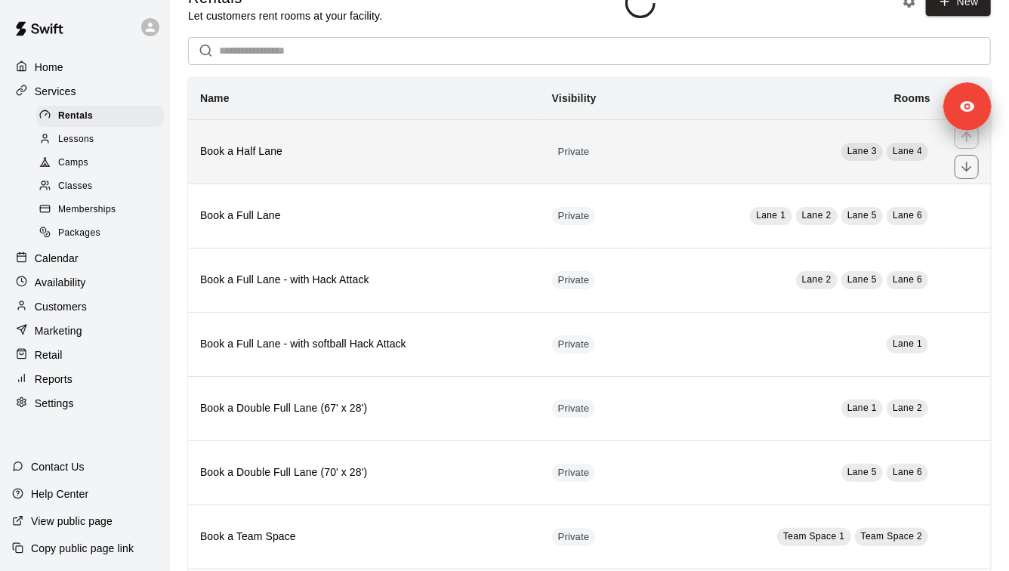
click at [271, 160] on th "Book a Half Lane" at bounding box center [364, 151] width 352 height 64
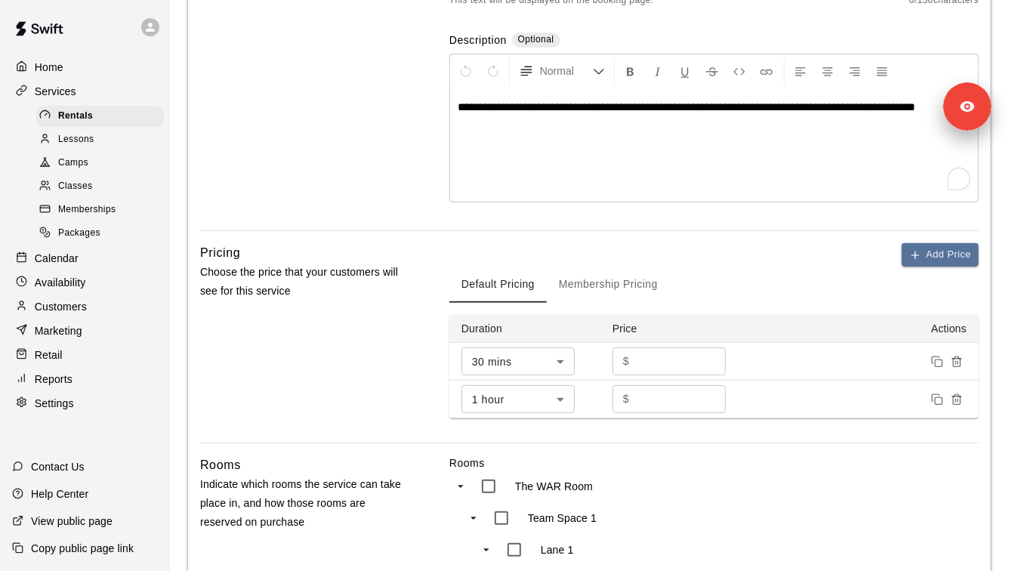
scroll to position [739, 0]
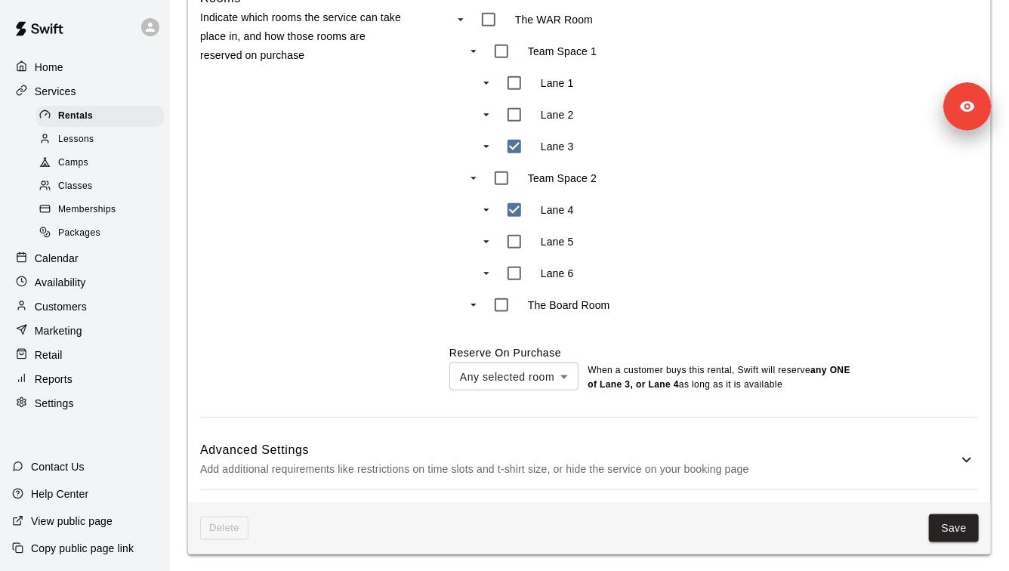
click at [399, 449] on h6 "Advanced Settings" at bounding box center [579, 450] width 758 height 20
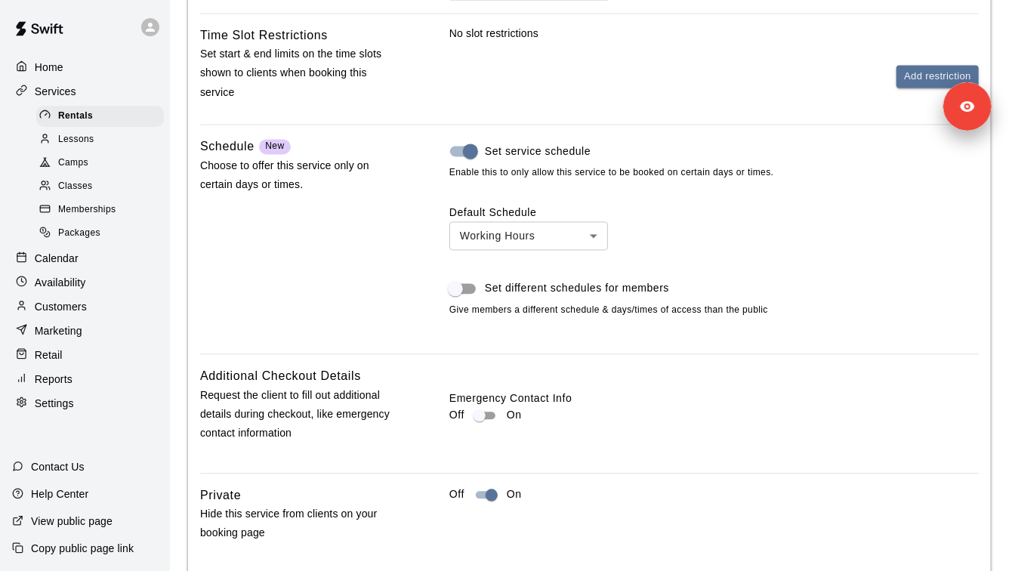
scroll to position [1410, 0]
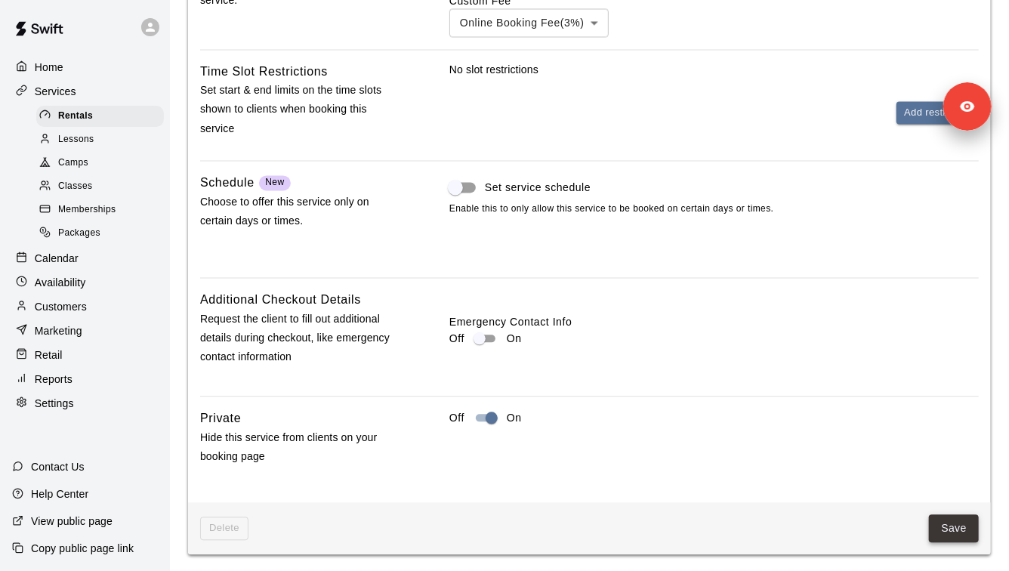
click at [939, 524] on button "Save" at bounding box center [954, 529] width 50 height 28
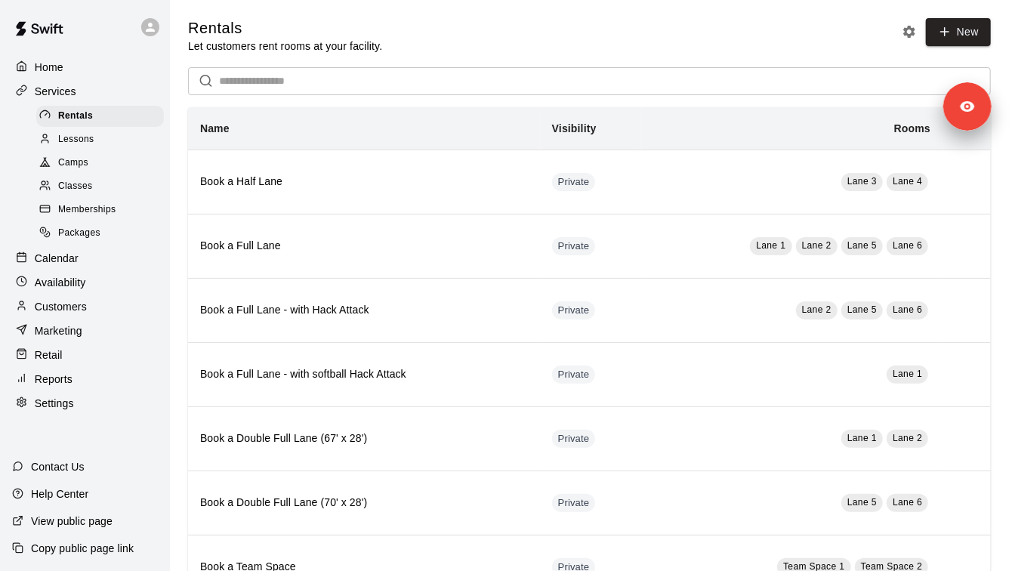
click at [113, 167] on div "Camps" at bounding box center [100, 163] width 128 height 21
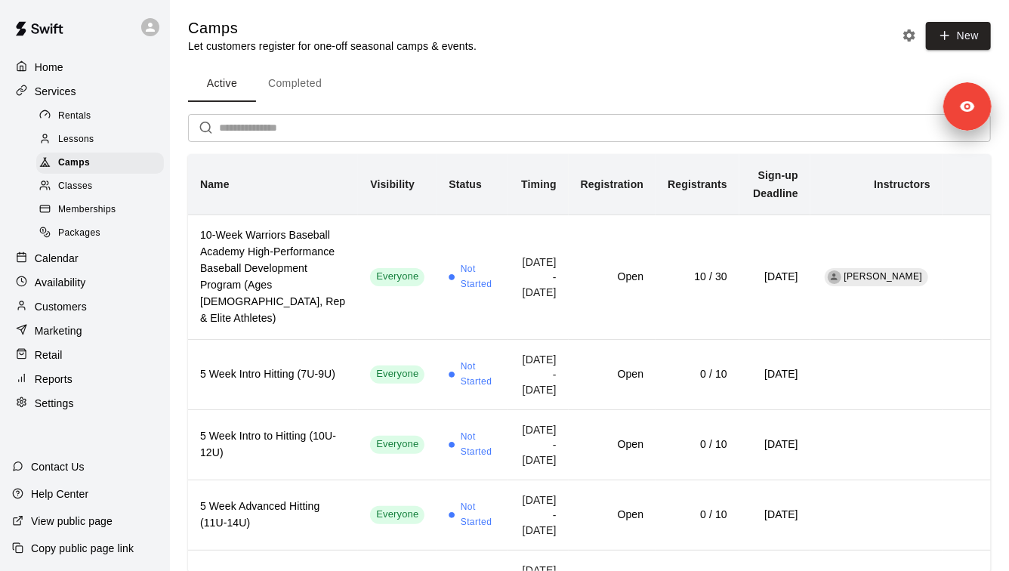
click at [131, 260] on div "Calendar" at bounding box center [85, 258] width 146 height 23
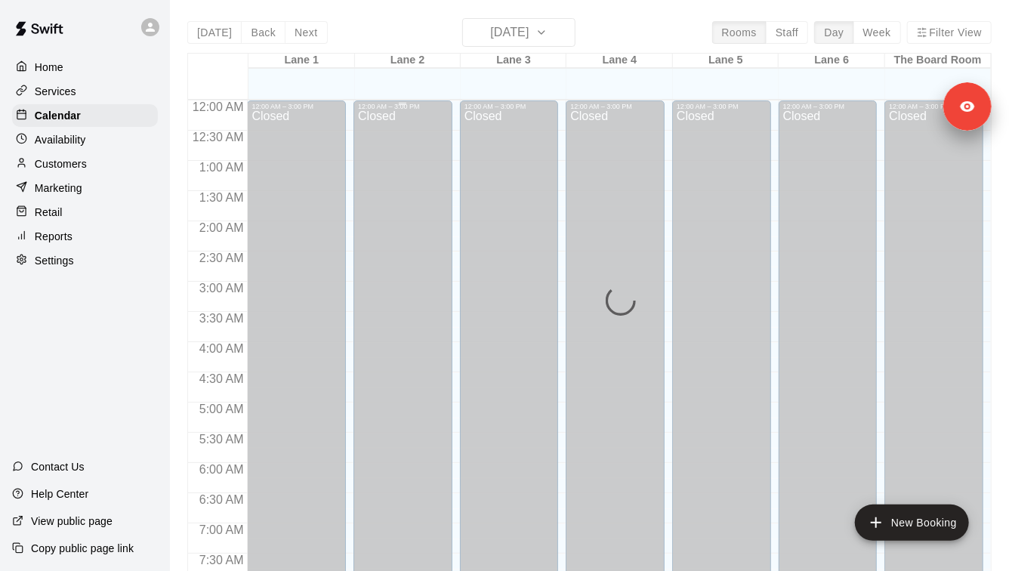
scroll to position [869, 0]
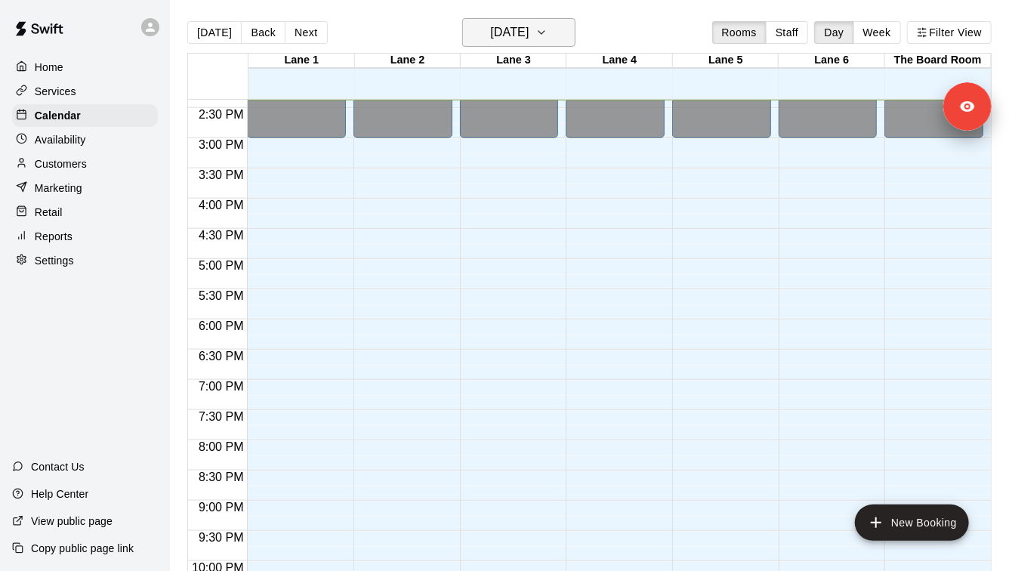
click at [529, 42] on h6 "[DATE]" at bounding box center [509, 32] width 39 height 21
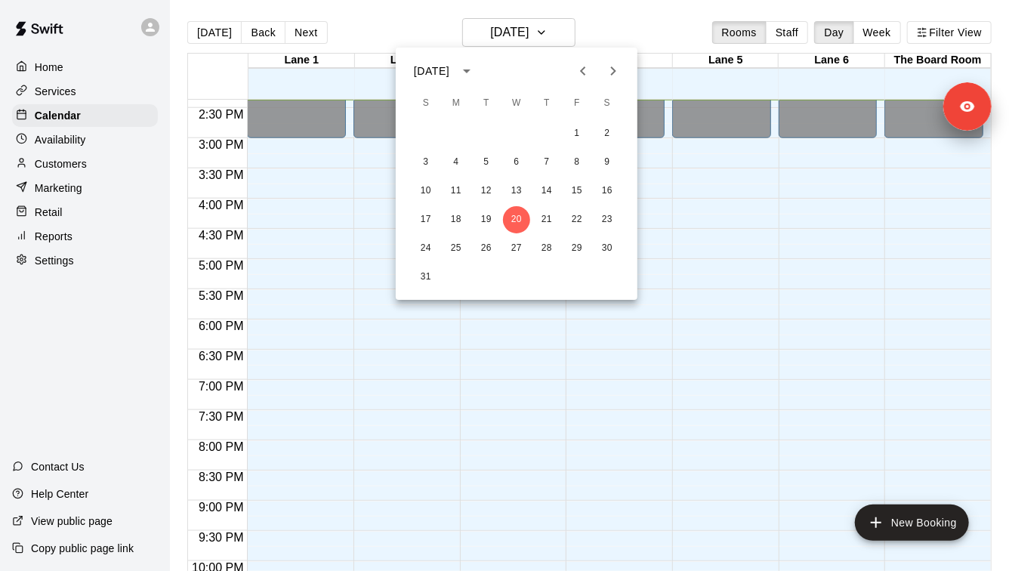
click at [617, 69] on icon "Next month" at bounding box center [613, 71] width 18 height 18
click at [623, 69] on button "Next month" at bounding box center [613, 71] width 30 height 30
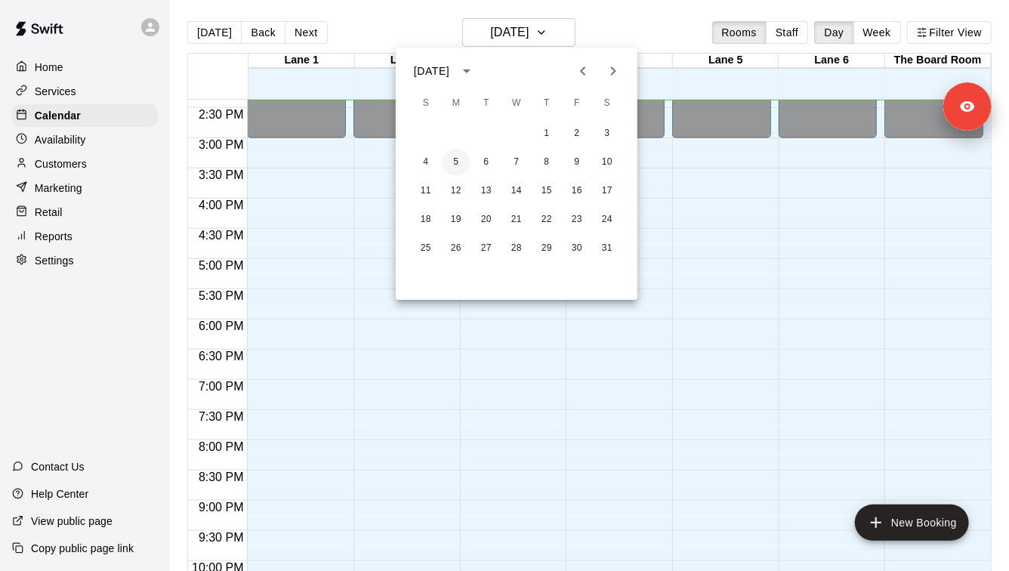
click at [459, 162] on button "5" at bounding box center [456, 162] width 27 height 27
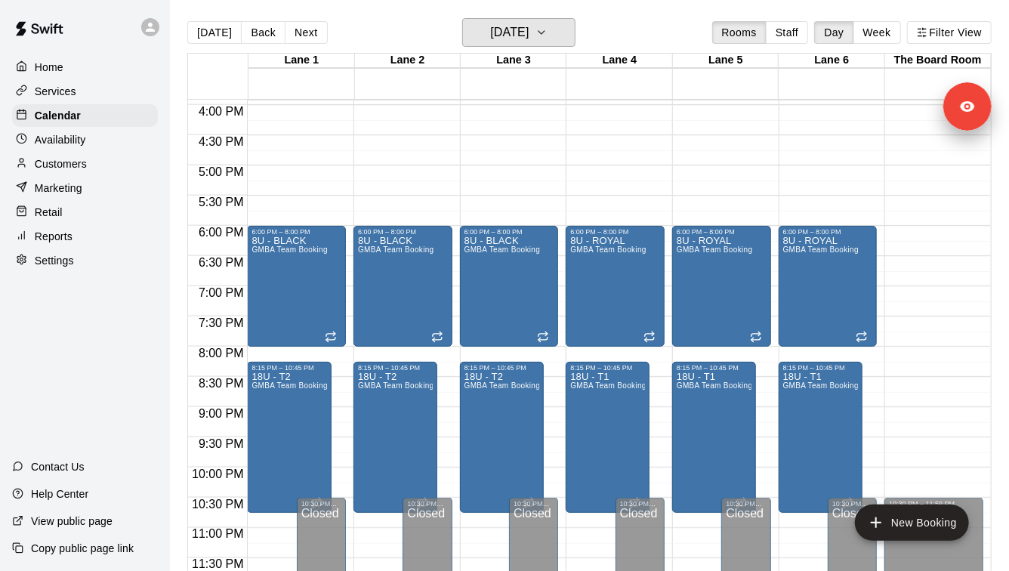
scroll to position [23, 0]
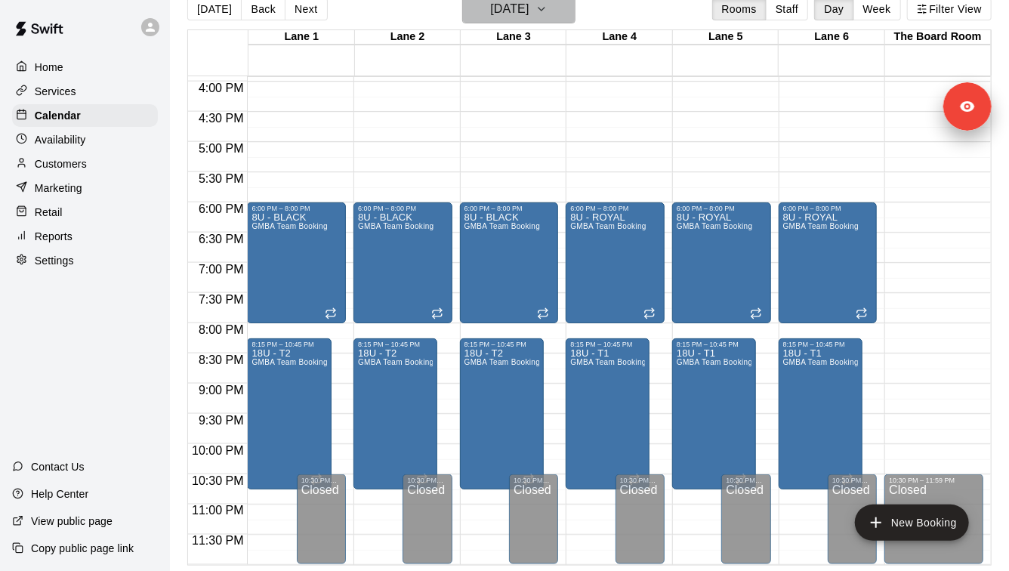
click at [529, 5] on h6 "[DATE]" at bounding box center [509, 8] width 39 height 21
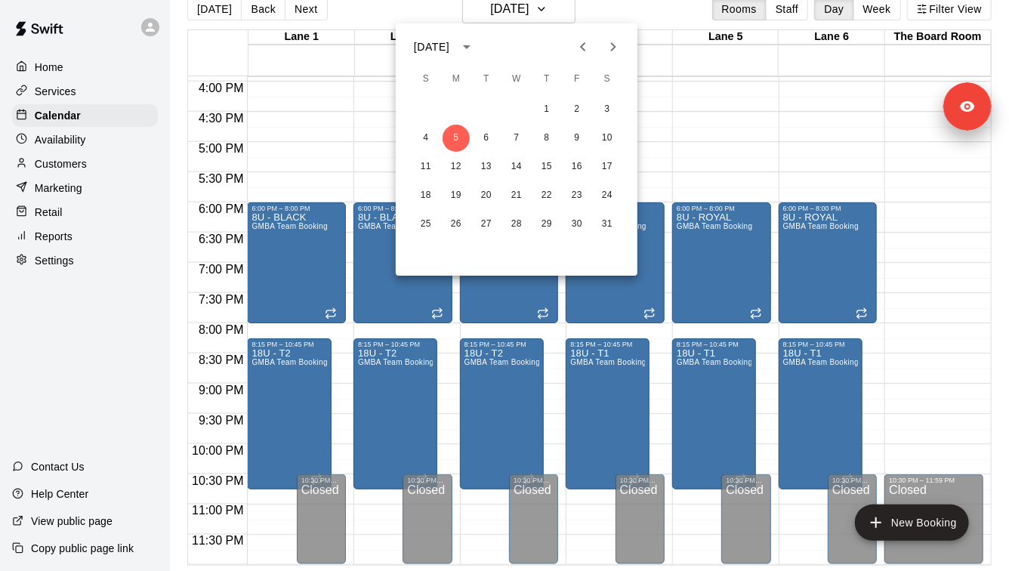
click at [700, 146] on div at bounding box center [504, 285] width 1009 height 571
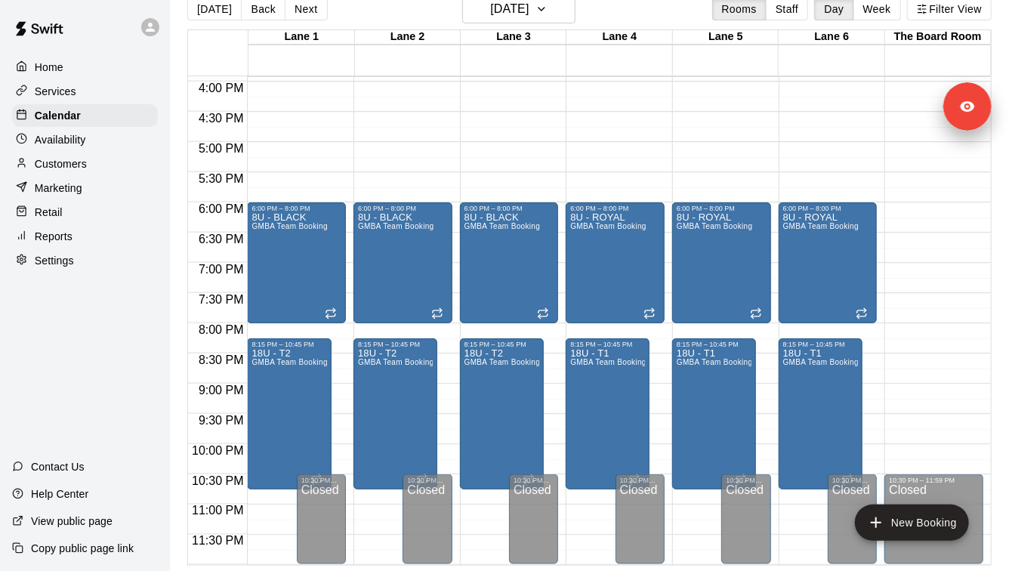
click at [55, 240] on p "Reports" at bounding box center [54, 236] width 38 height 15
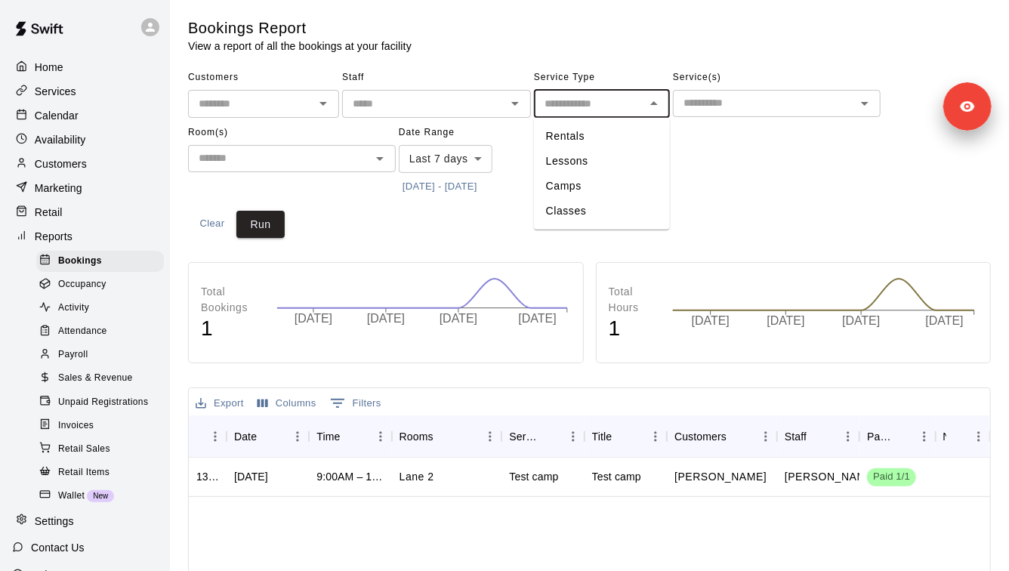
click at [620, 94] on input "text" at bounding box center [590, 103] width 102 height 19
click at [717, 104] on input "text" at bounding box center [765, 103] width 174 height 19
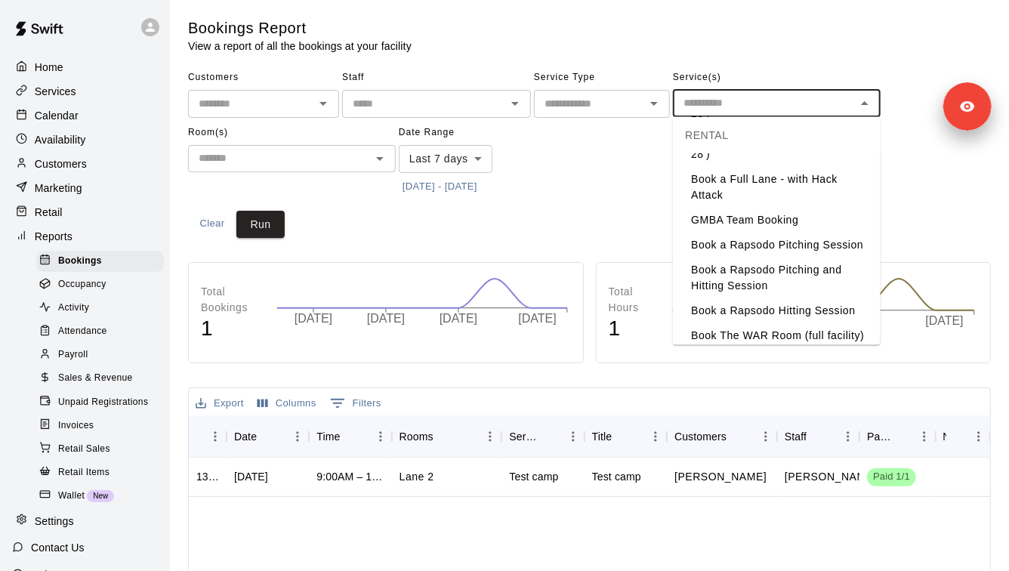
scroll to position [222, 0]
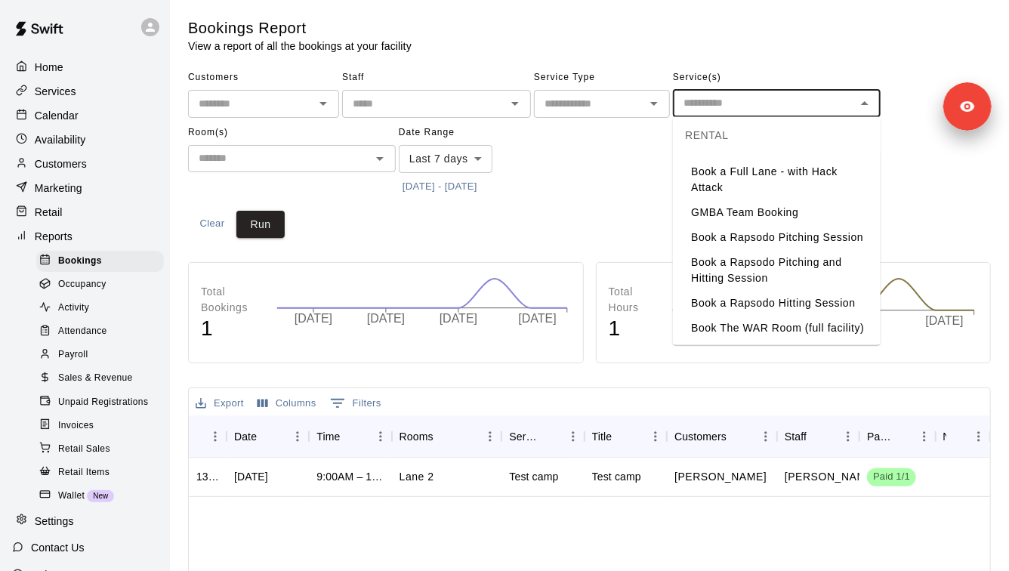
click at [728, 214] on li "GMBA Team Booking" at bounding box center [777, 212] width 208 height 25
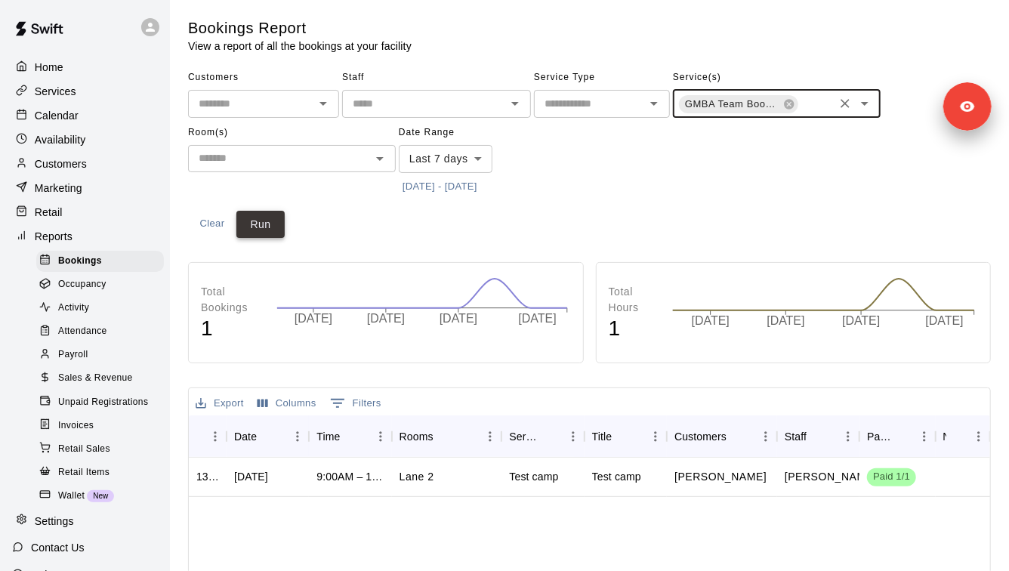
click at [267, 230] on button "Run" at bounding box center [260, 225] width 48 height 28
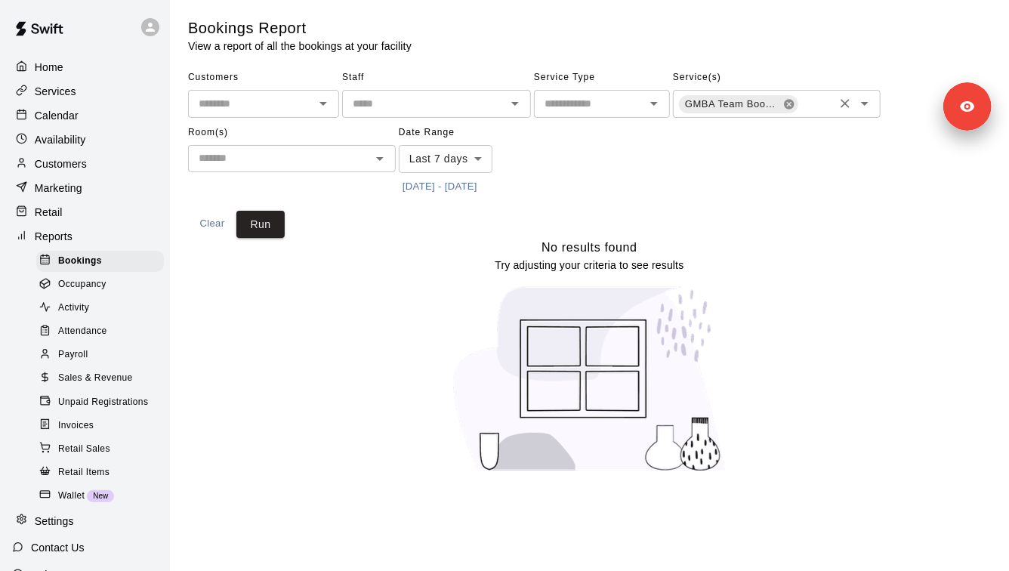
click at [784, 110] on icon at bounding box center [790, 104] width 12 height 12
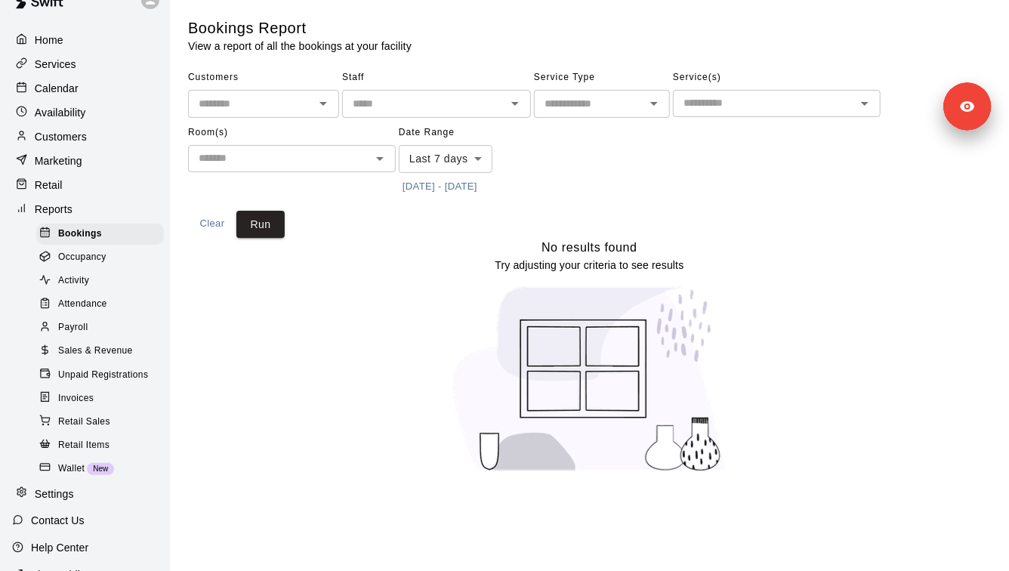
scroll to position [0, 0]
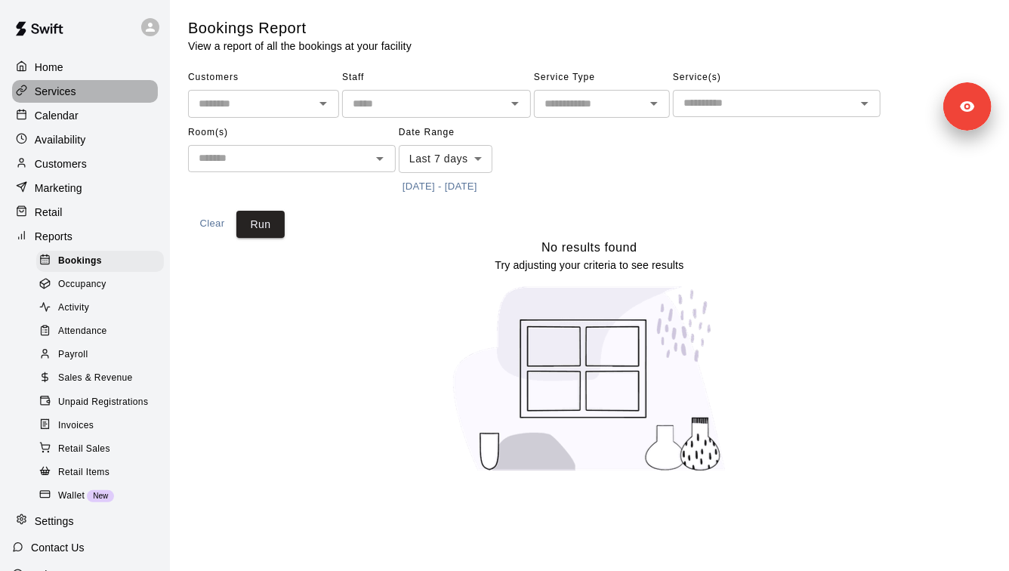
click at [82, 91] on div "Services" at bounding box center [85, 91] width 146 height 23
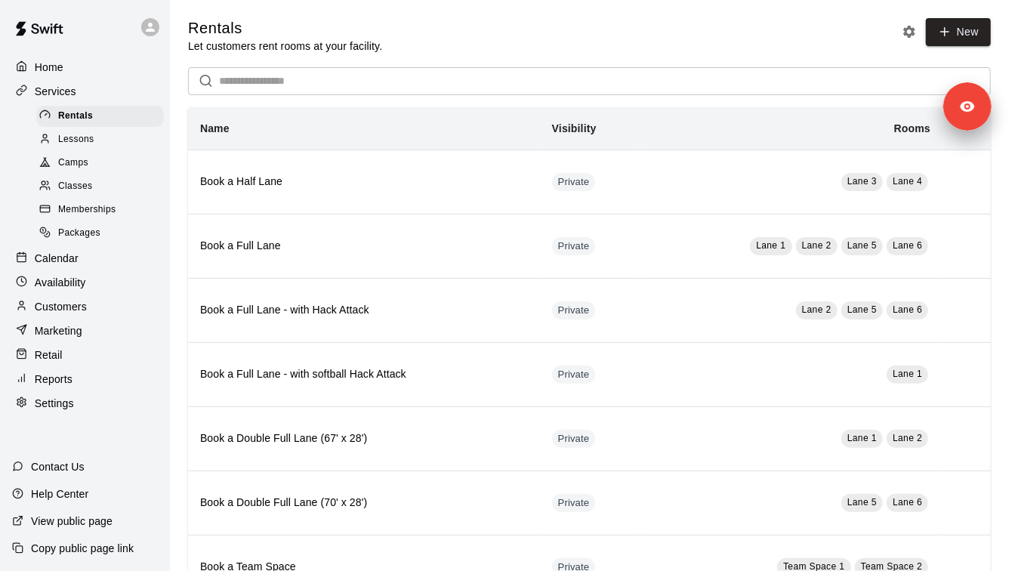
click at [79, 351] on div "Retail" at bounding box center [85, 355] width 146 height 23
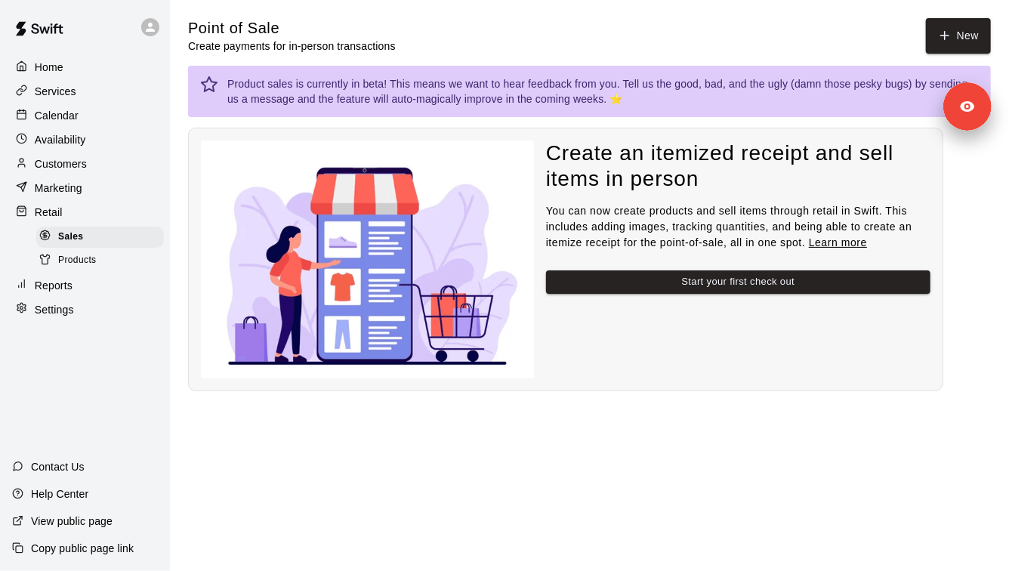
click at [39, 262] on icon at bounding box center [44, 259] width 11 height 11
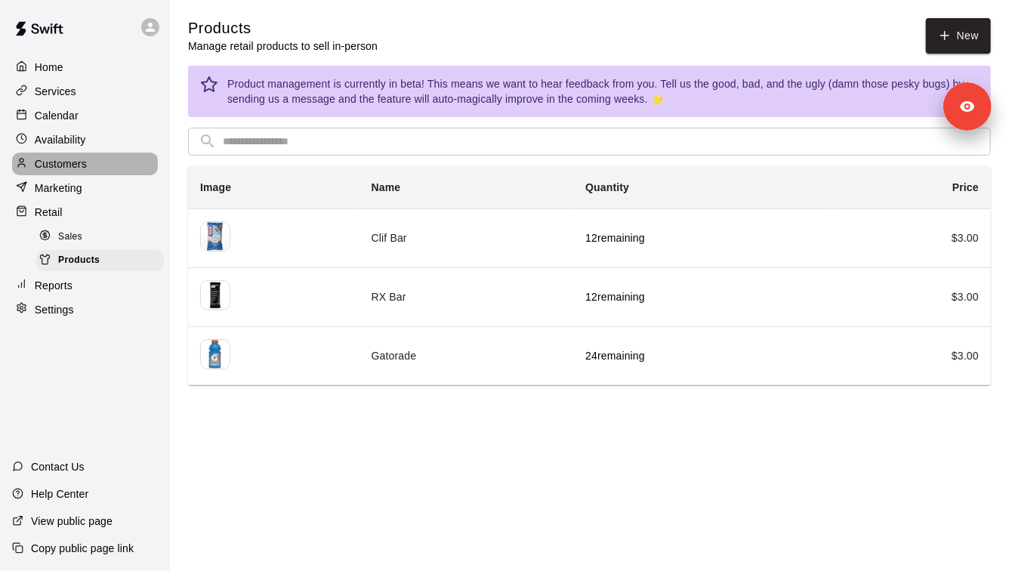
click at [117, 170] on div "Customers" at bounding box center [85, 164] width 146 height 23
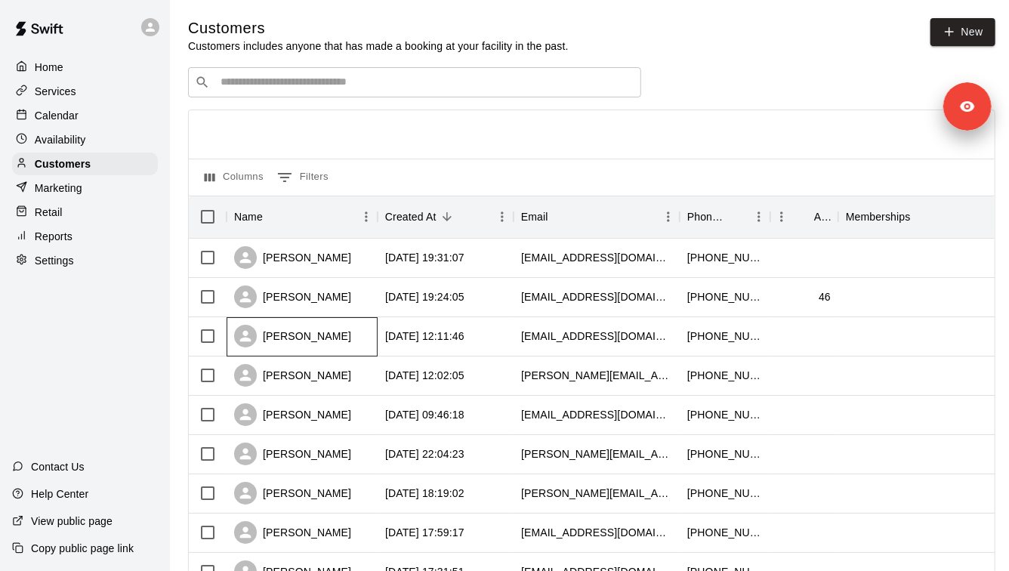
click at [331, 332] on div "[PERSON_NAME]" at bounding box center [292, 336] width 117 height 23
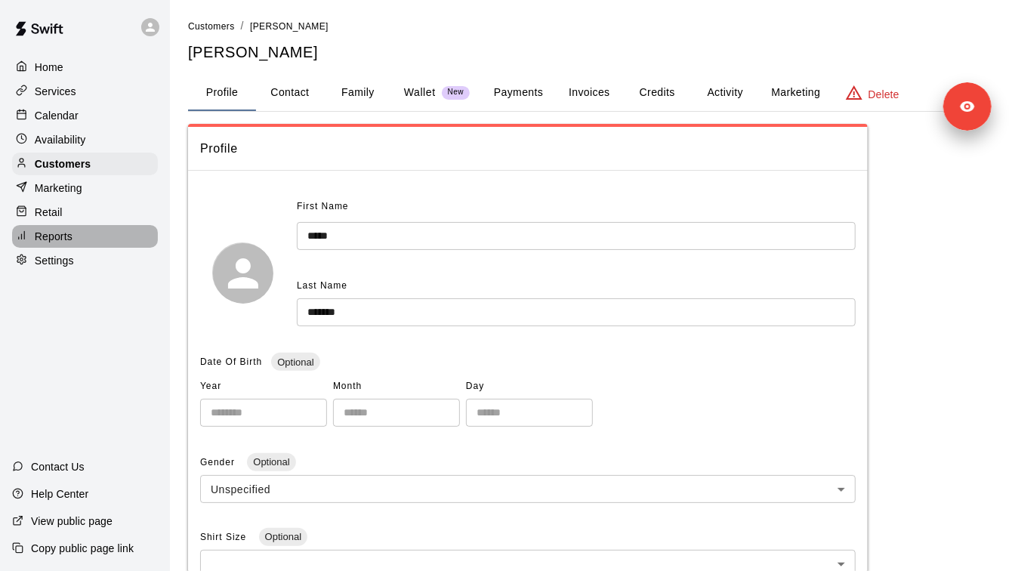
click at [85, 239] on div "Reports" at bounding box center [85, 236] width 146 height 23
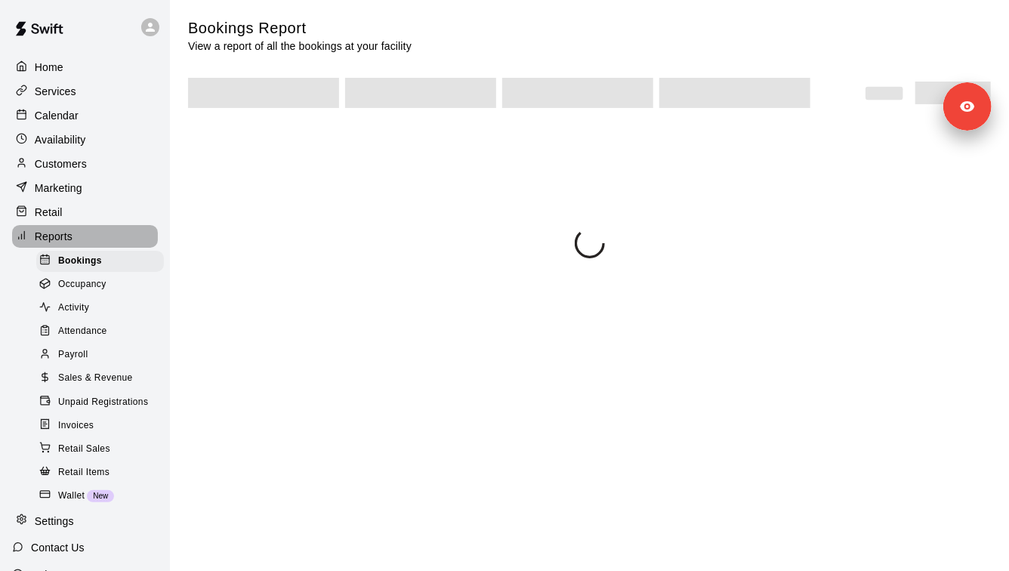
click at [68, 245] on div "Reports" at bounding box center [85, 236] width 146 height 23
click at [13, 246] on link "Reports" at bounding box center [85, 236] width 146 height 23
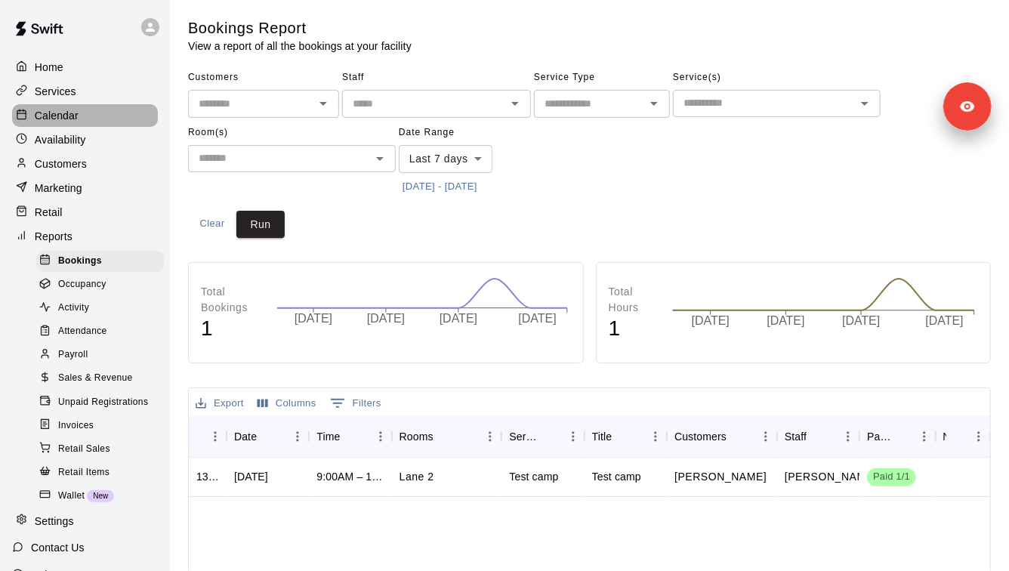
click at [65, 119] on p "Calendar" at bounding box center [57, 115] width 44 height 15
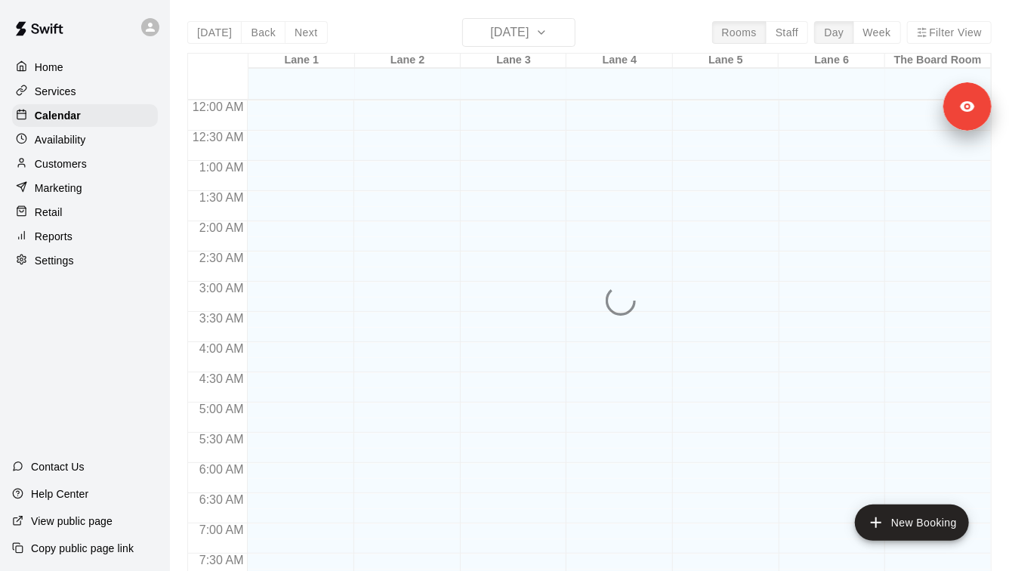
scroll to position [891, 0]
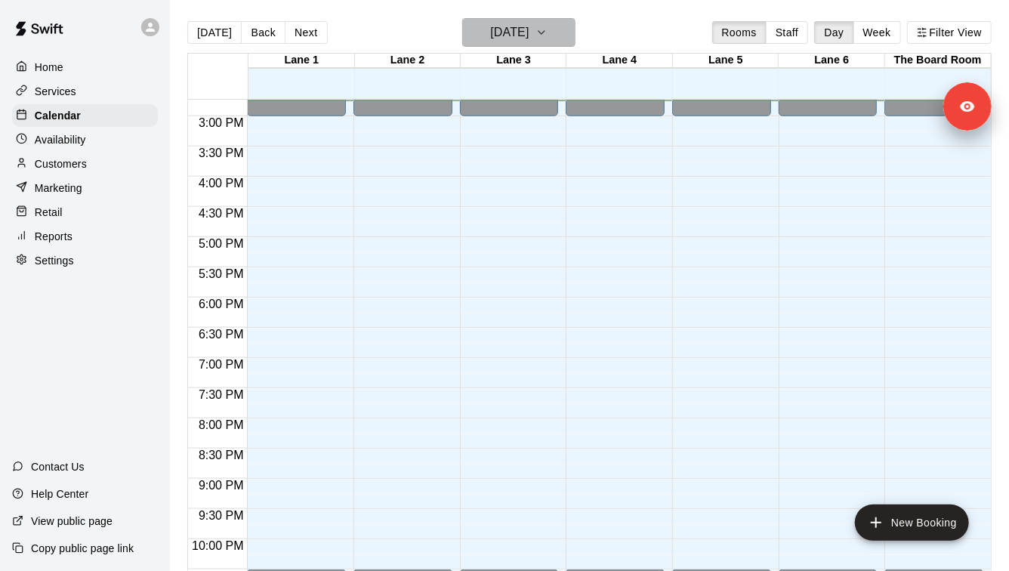
click at [529, 29] on h6 "[DATE]" at bounding box center [509, 32] width 39 height 21
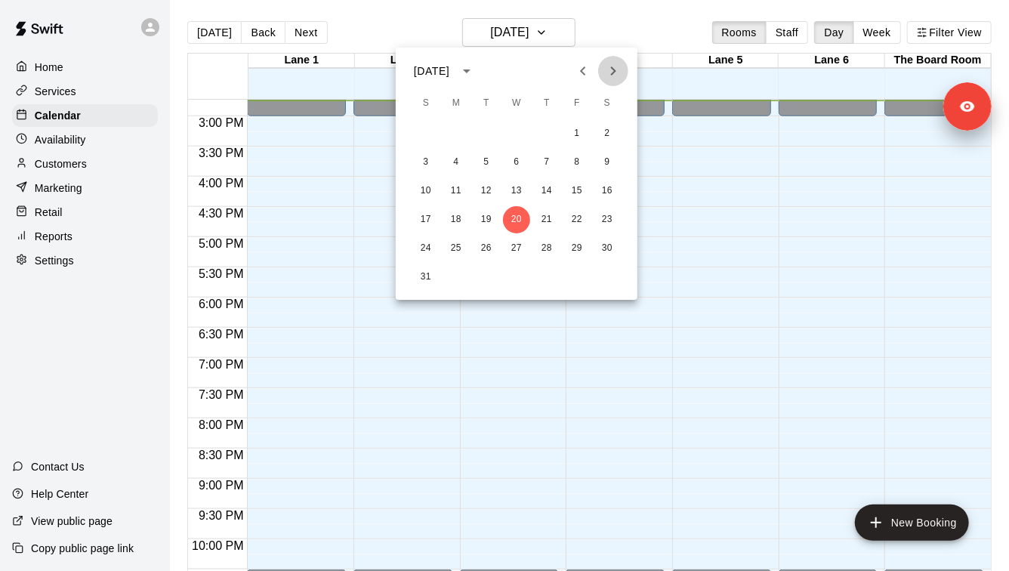
click at [613, 57] on button "Next month" at bounding box center [613, 71] width 30 height 30
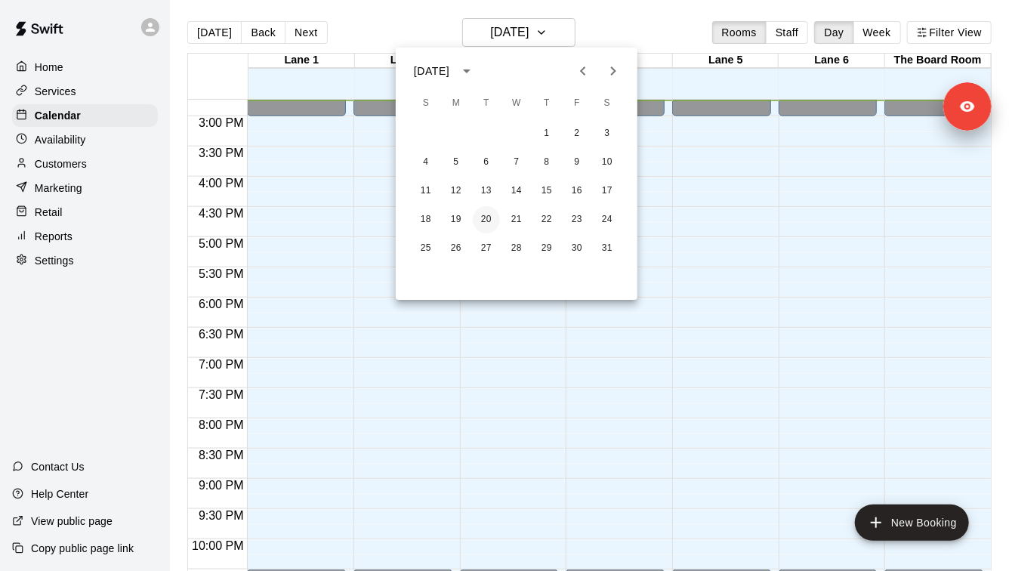
click at [491, 222] on button "20" at bounding box center [486, 219] width 27 height 27
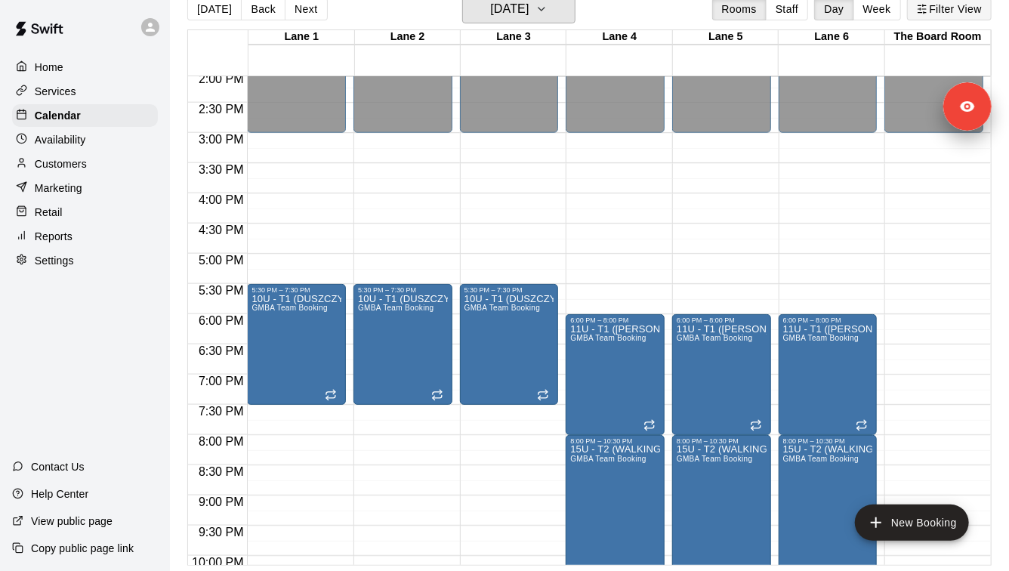
scroll to position [848, 0]
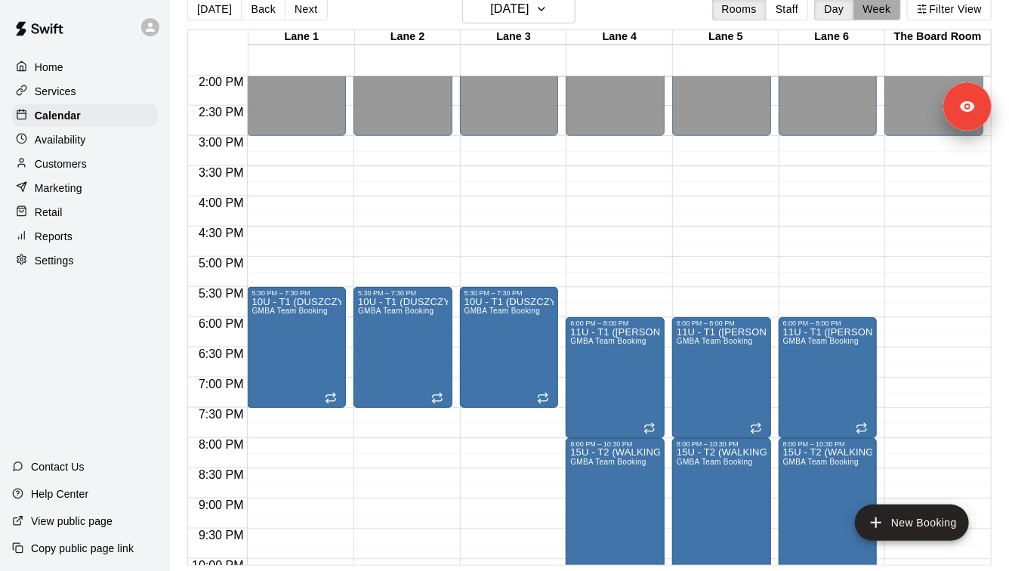
click at [882, 9] on button "Week" at bounding box center [878, 9] width 48 height 23
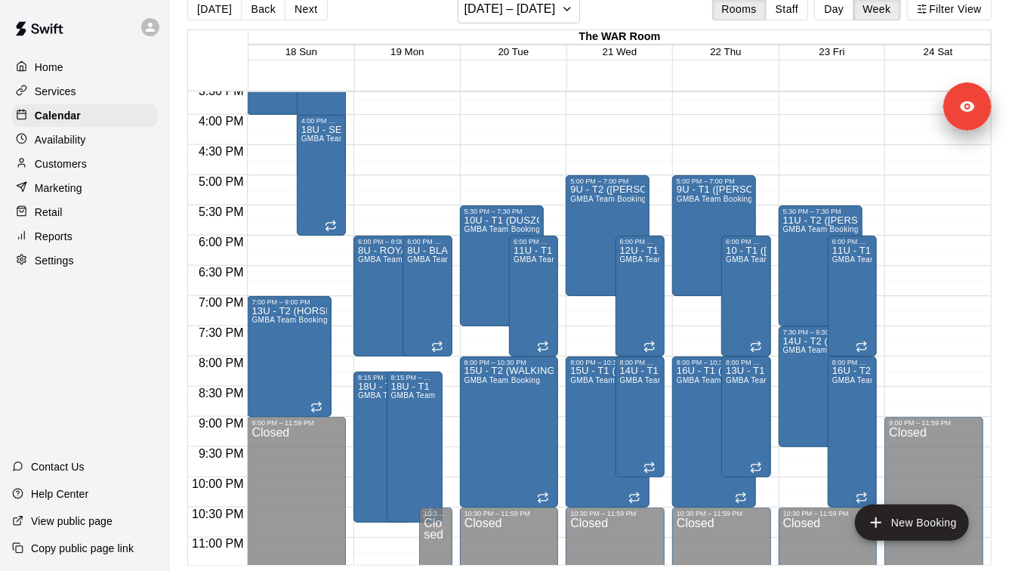
scroll to position [0, 0]
